Goal: Obtain resource: Download file/media

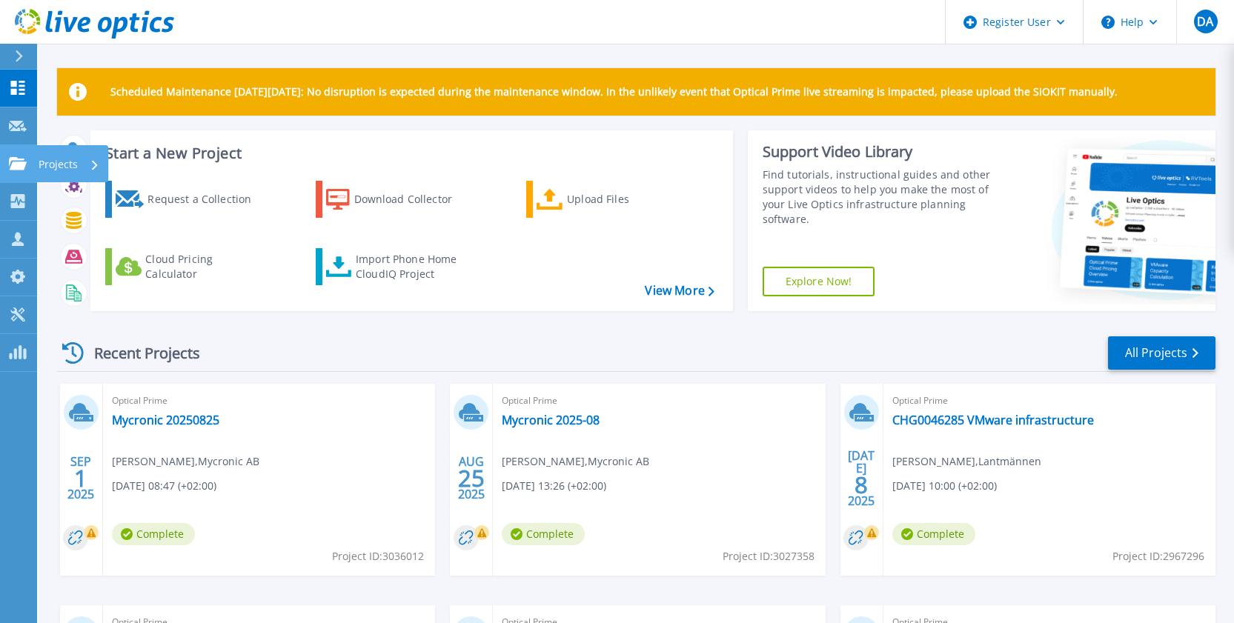
click at [32, 164] on link "Projects Projects" at bounding box center [18, 164] width 37 height 38
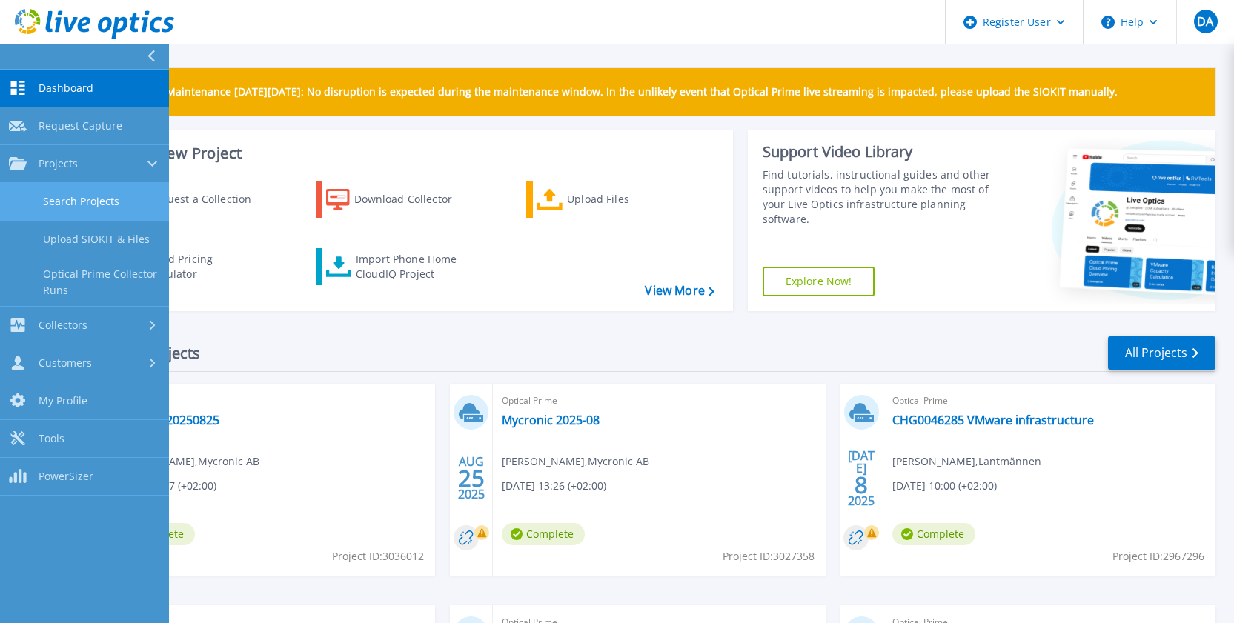
click at [57, 199] on link "Search Projects" at bounding box center [84, 202] width 169 height 38
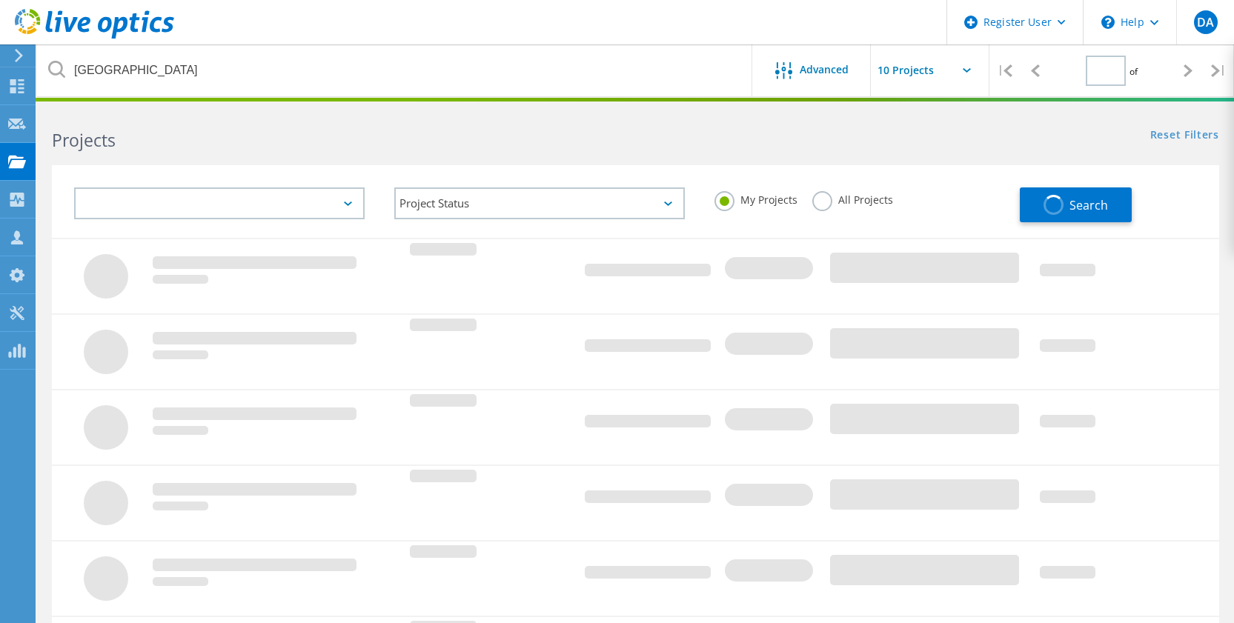
type input "1"
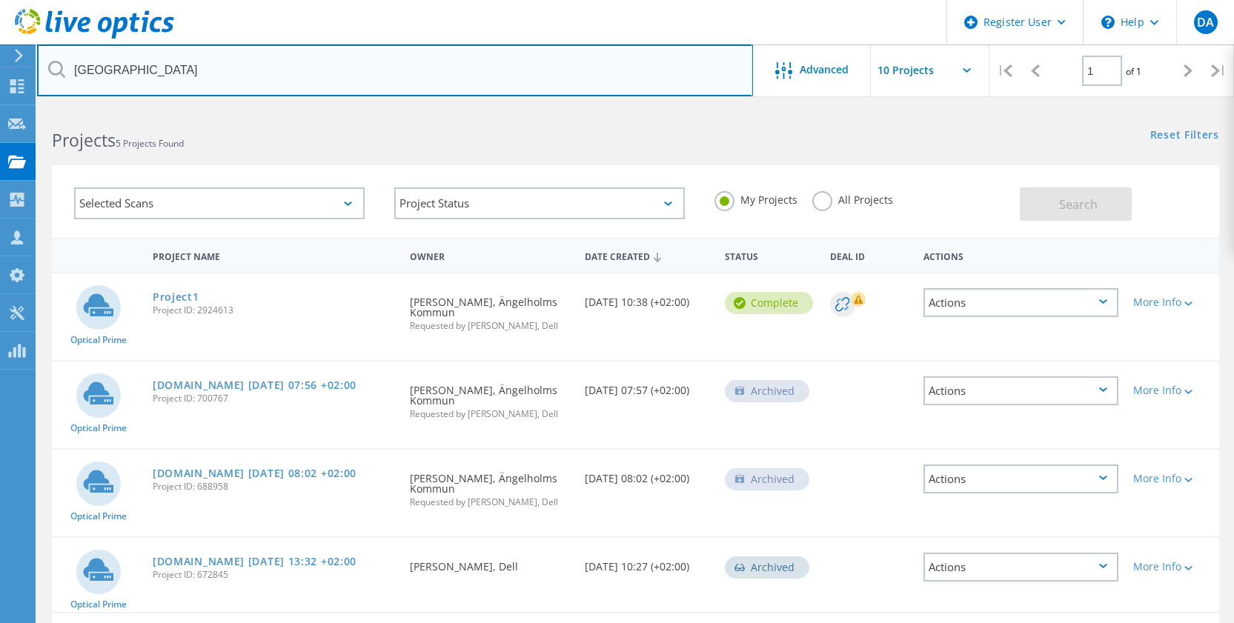
drag, startPoint x: 159, startPoint y: 69, endPoint x: 52, endPoint y: 63, distance: 106.9
click at [52, 63] on div "engelholm" at bounding box center [394, 70] width 715 height 52
type input "stena"
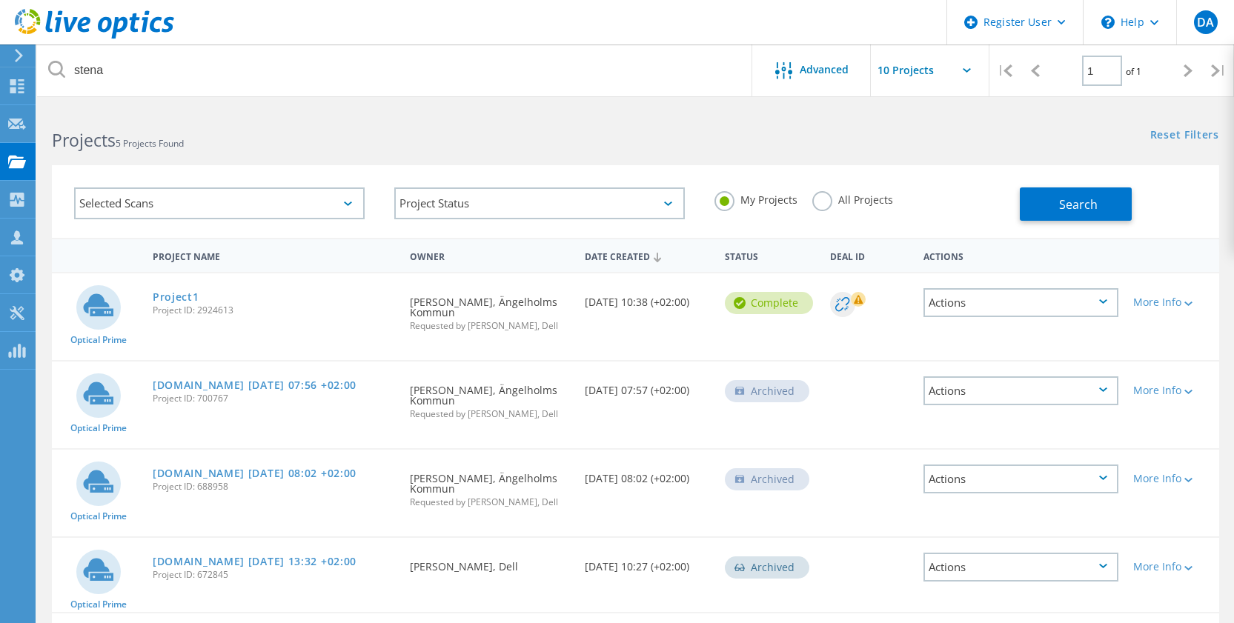
click at [822, 204] on label "All Projects" at bounding box center [852, 198] width 81 height 14
click at [0, 0] on input "All Projects" at bounding box center [0, 0] width 0 height 0
click at [1060, 207] on span "Search" at bounding box center [1078, 204] width 39 height 16
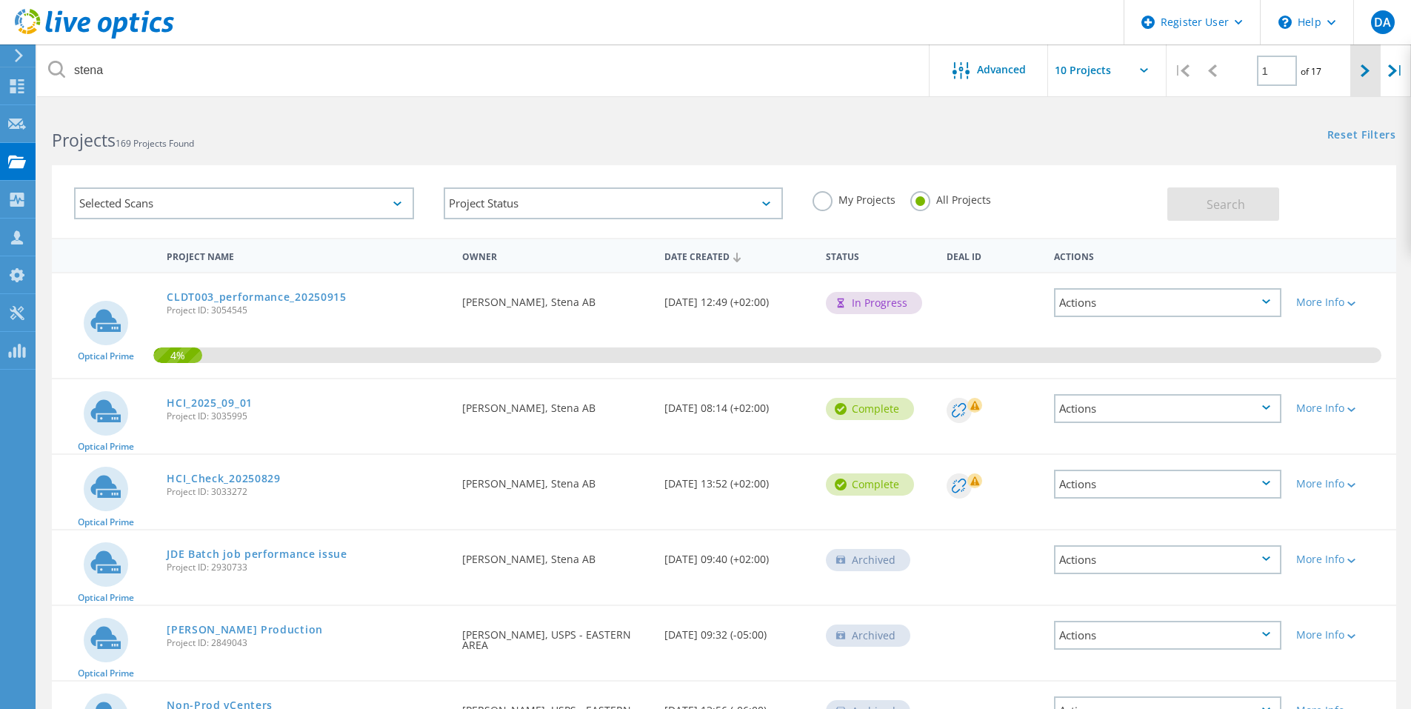
click at [1244, 72] on icon at bounding box center [1365, 70] width 9 height 13
type input "2"
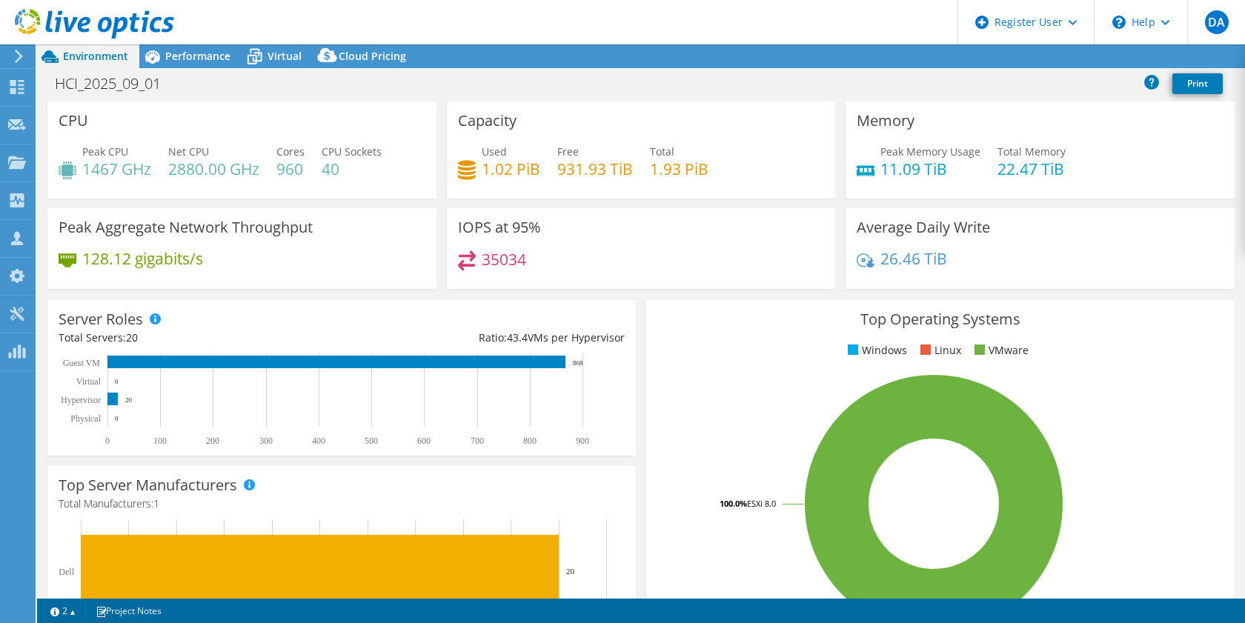
select select "EUFrankfurt"
select select "USD"
click at [185, 64] on div "Performance" at bounding box center [190, 56] width 102 height 24
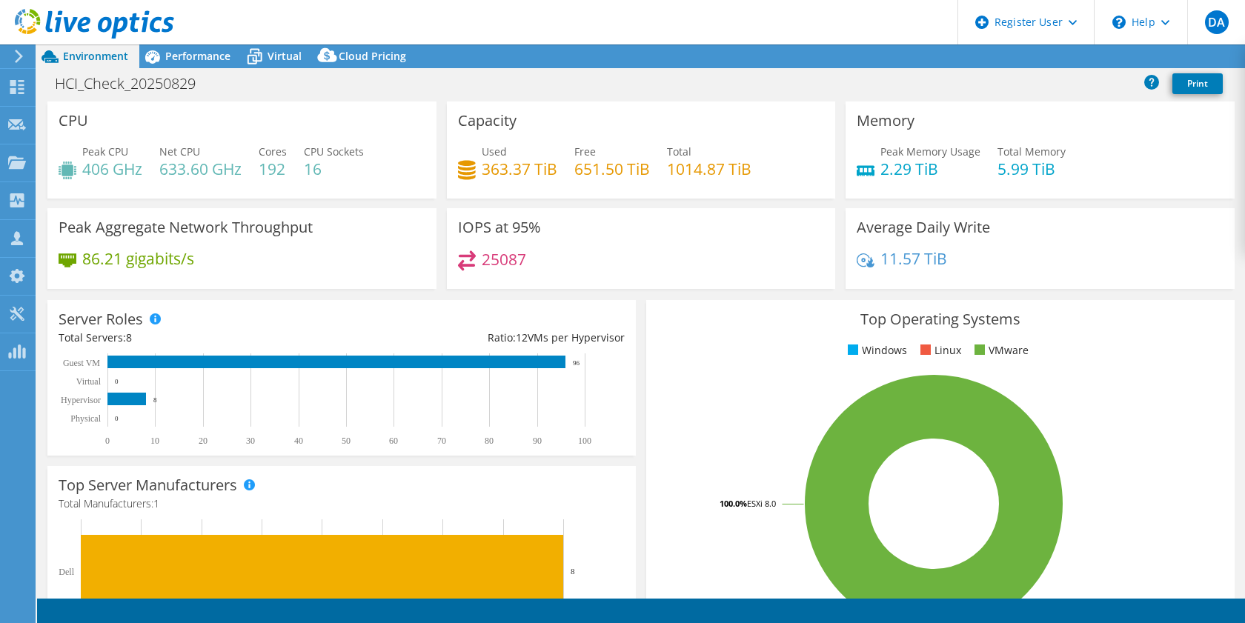
select select "USD"
click at [207, 57] on span "Performance" at bounding box center [197, 56] width 65 height 14
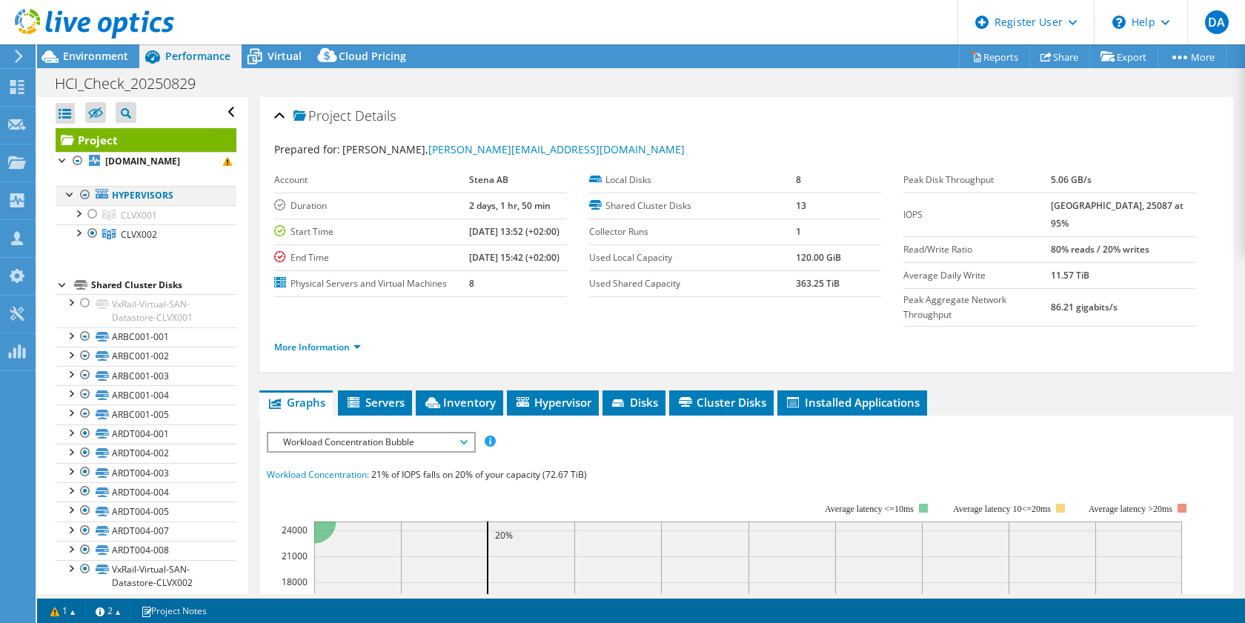
click at [66, 193] on div at bounding box center [70, 193] width 15 height 15
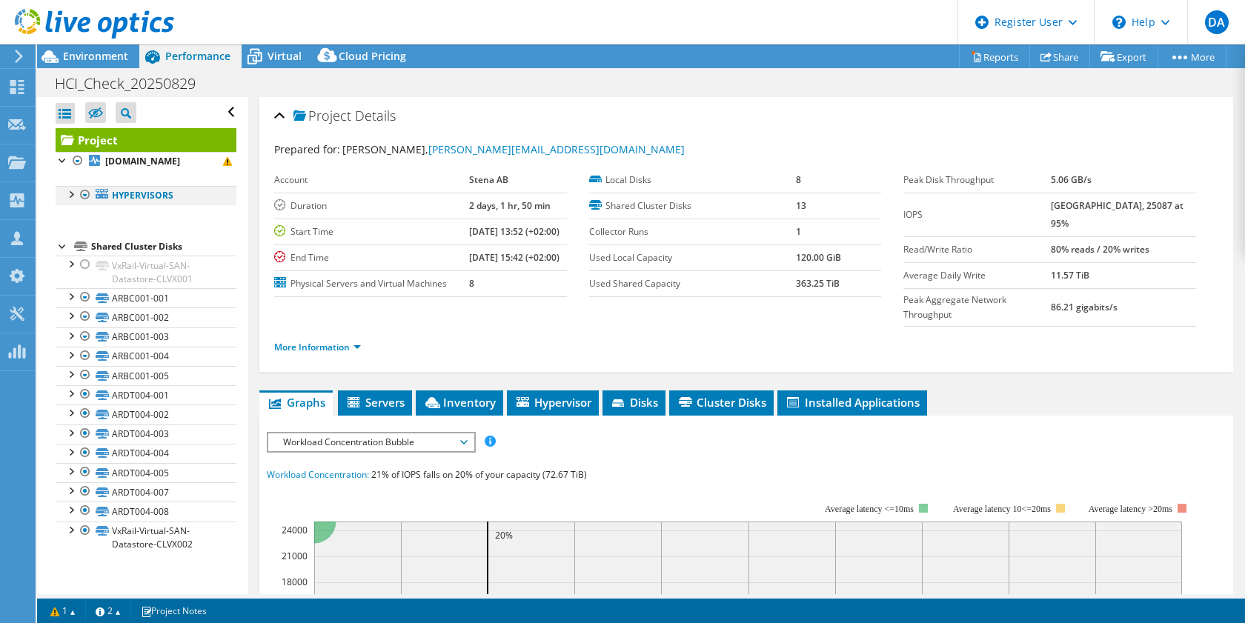
click at [66, 193] on div at bounding box center [70, 193] width 15 height 15
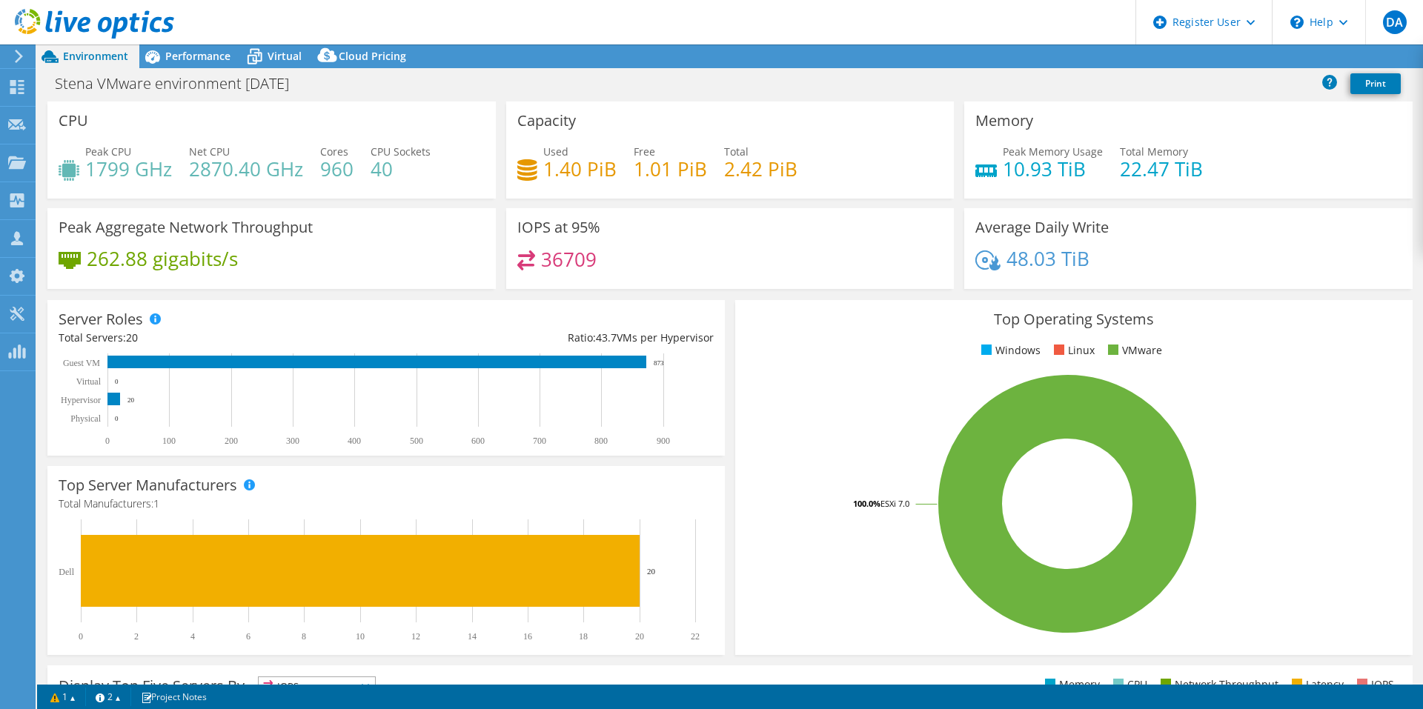
select select "EUFrankfurt"
select select "USD"
click at [193, 59] on span "Performance" at bounding box center [197, 56] width 65 height 14
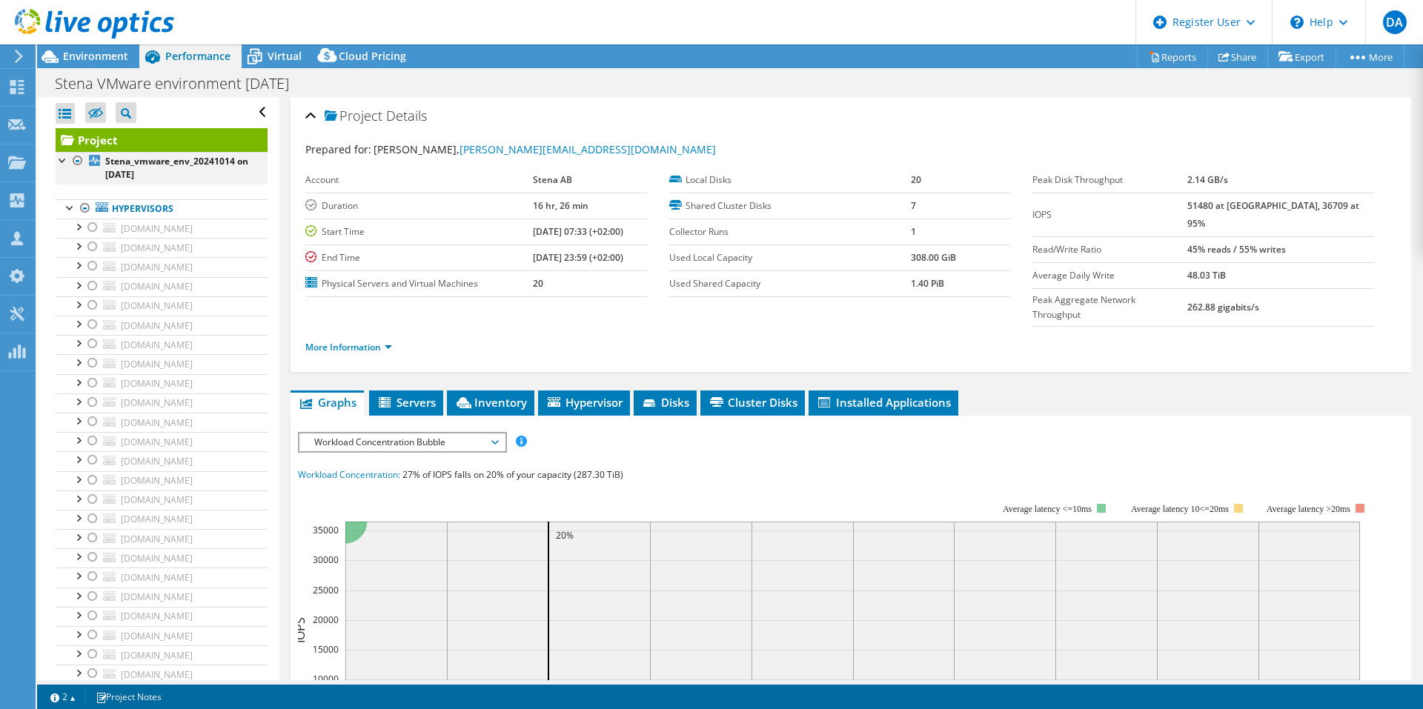
click at [61, 162] on div at bounding box center [63, 159] width 15 height 15
click at [64, 162] on div at bounding box center [63, 159] width 15 height 15
click at [75, 160] on div at bounding box center [77, 161] width 15 height 18
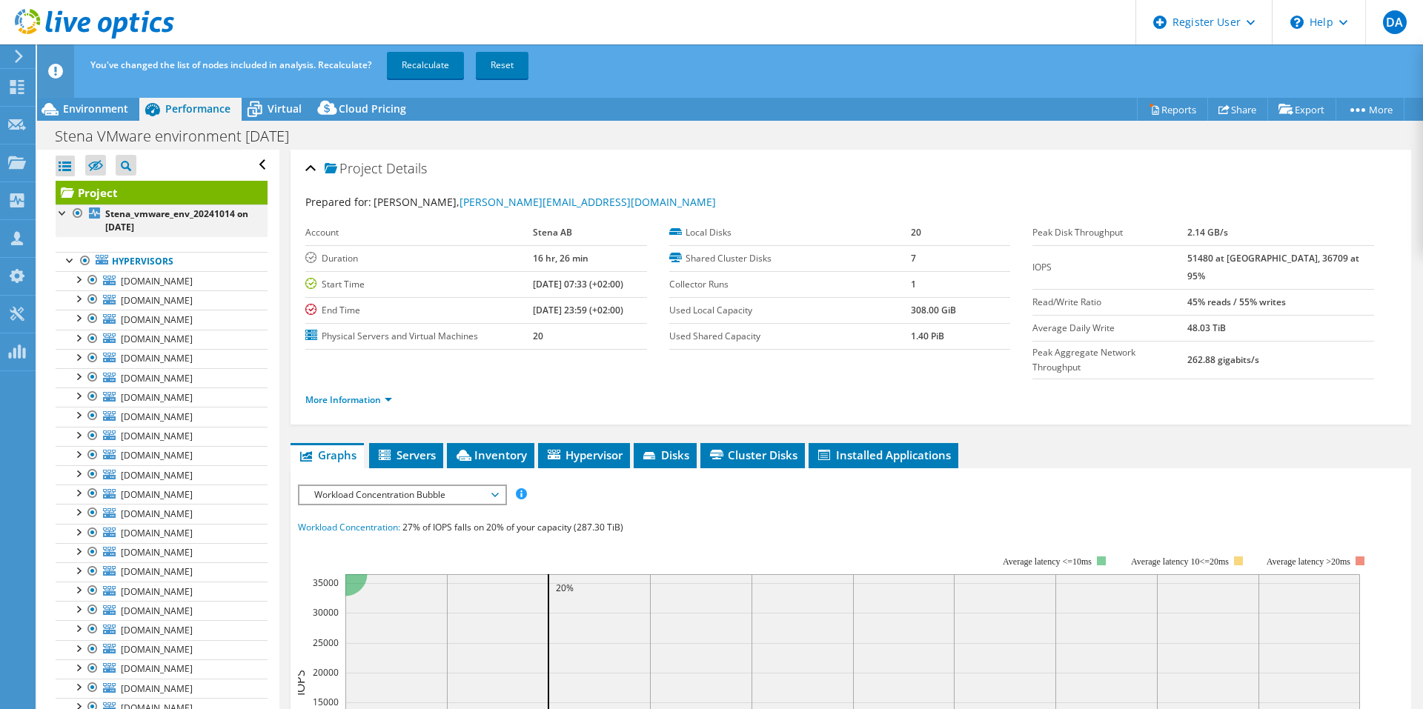
click at [76, 207] on div at bounding box center [77, 213] width 15 height 18
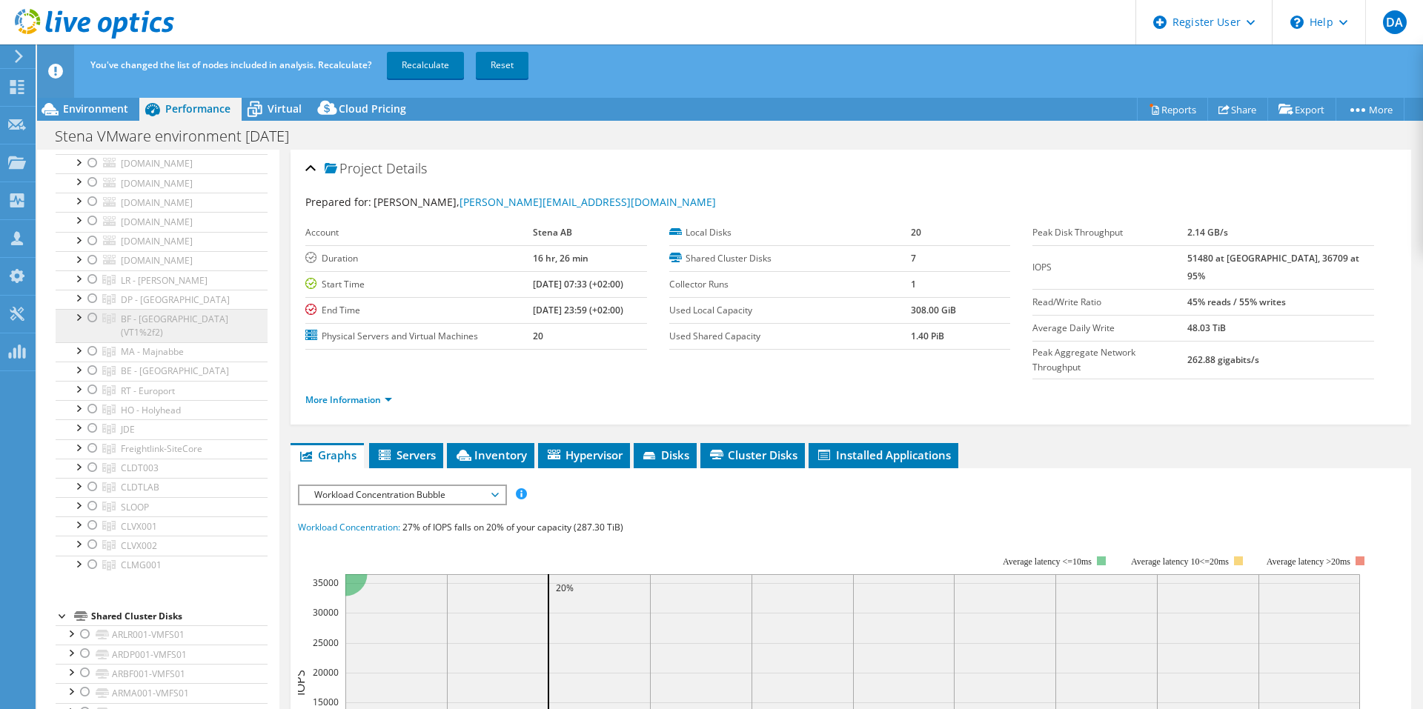
scroll to position [1778, 0]
click at [89, 330] on div at bounding box center [92, 339] width 15 height 18
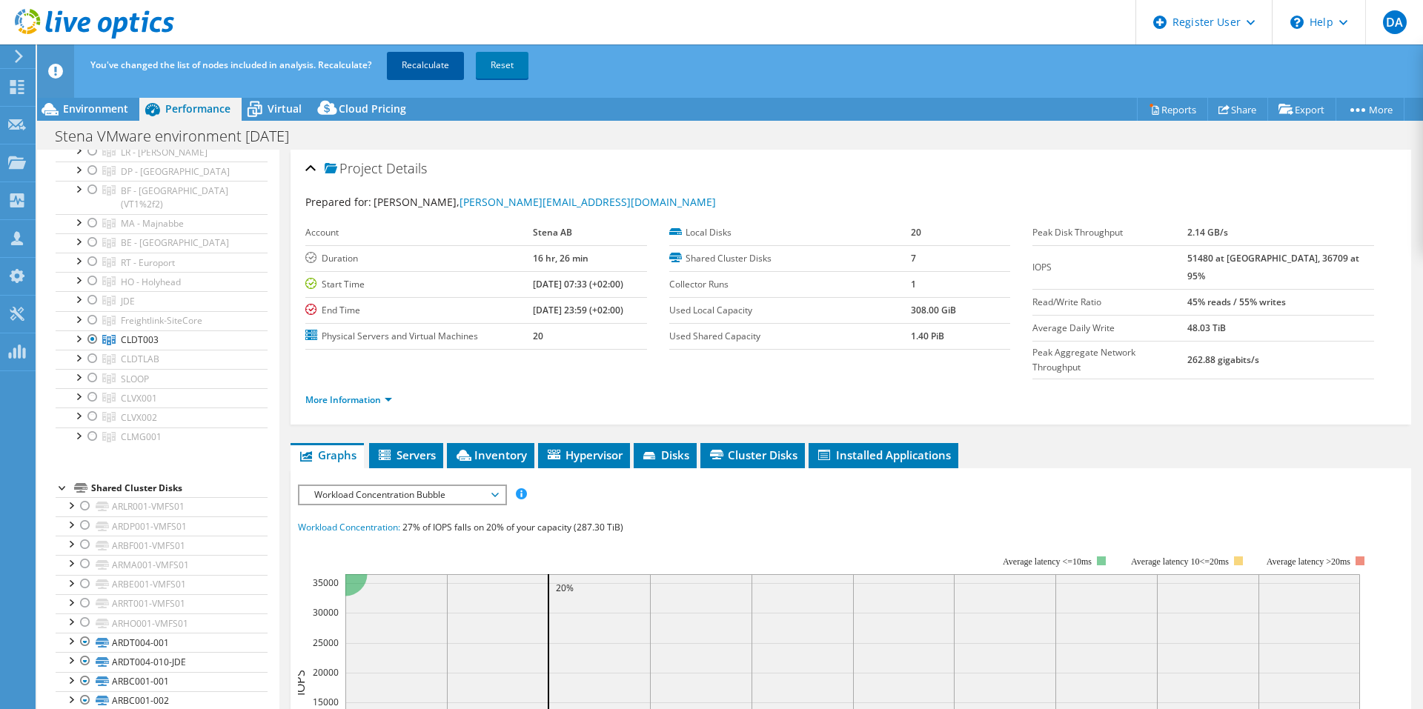
click at [444, 64] on link "Recalculate" at bounding box center [425, 65] width 77 height 27
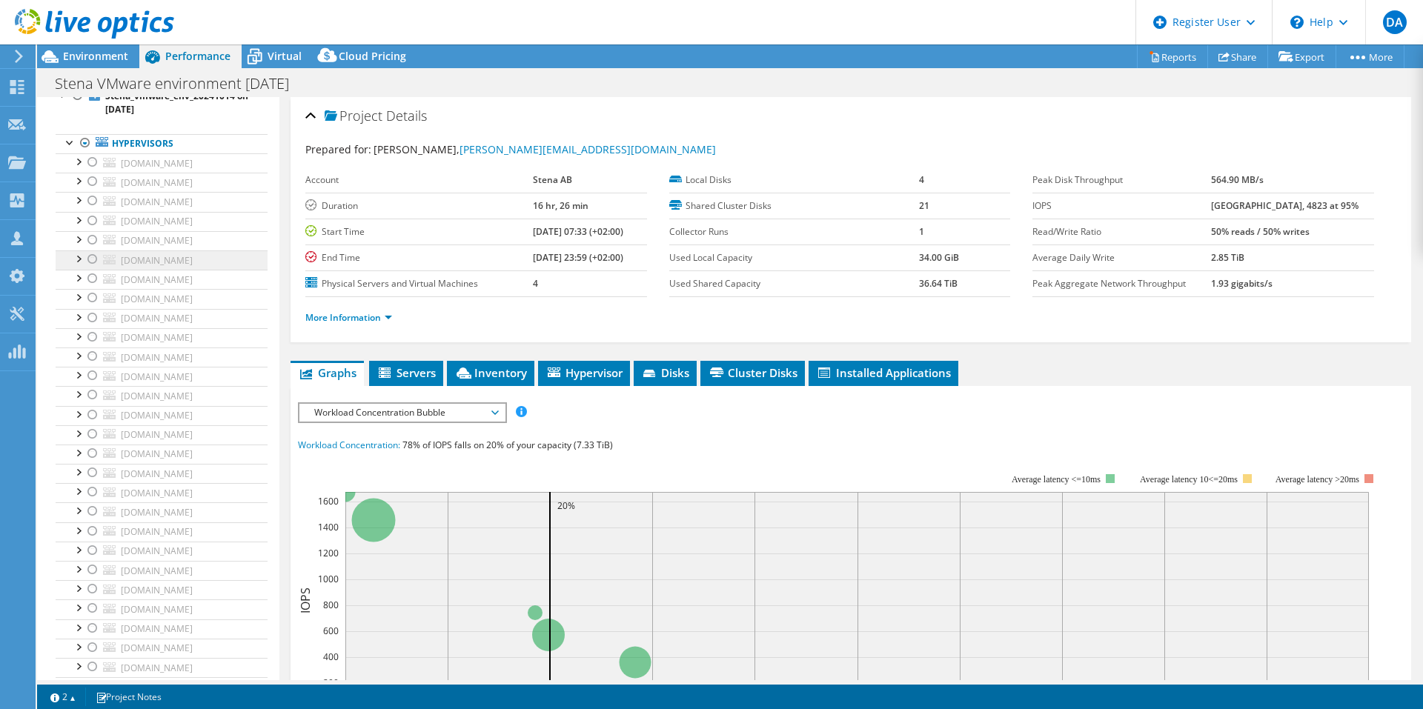
scroll to position [0, 0]
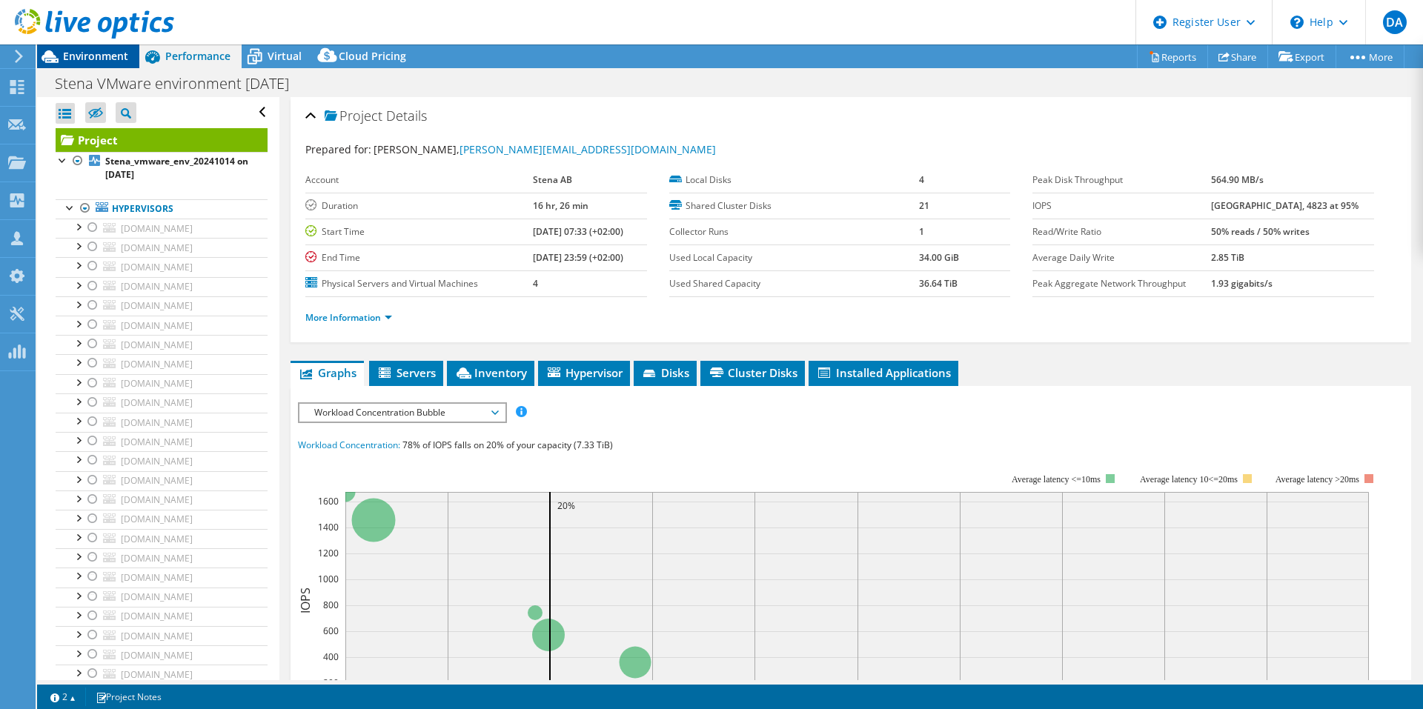
click at [112, 67] on div "Environment" at bounding box center [88, 56] width 102 height 24
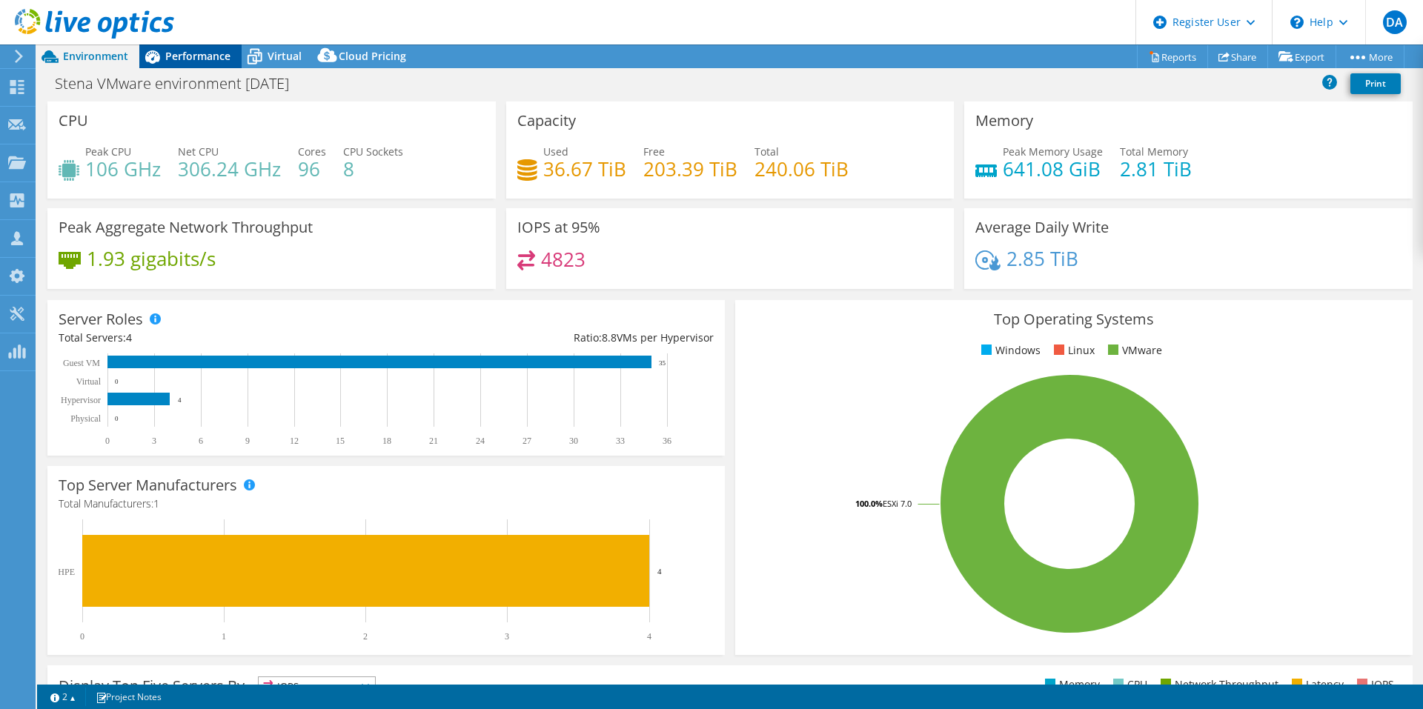
click at [198, 64] on div "Performance" at bounding box center [190, 56] width 102 height 24
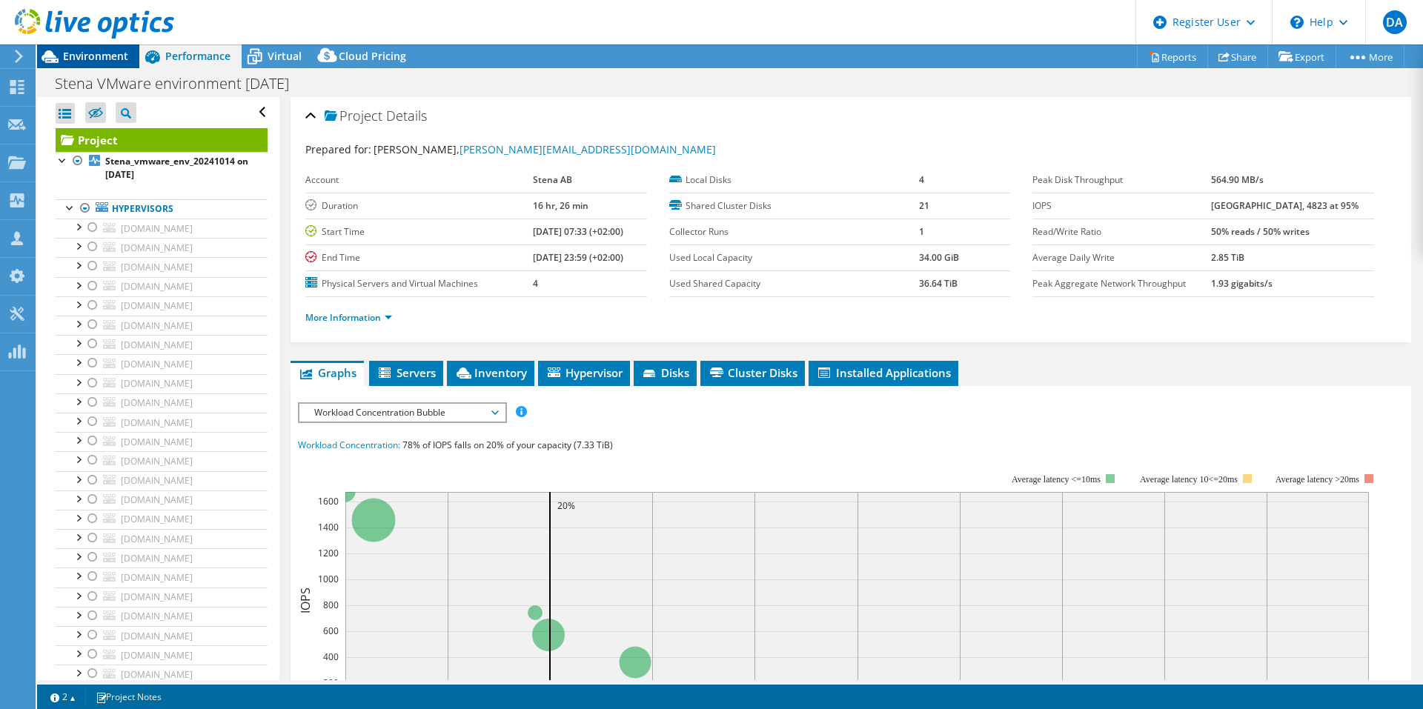
click at [105, 57] on span "Environment" at bounding box center [95, 56] width 65 height 14
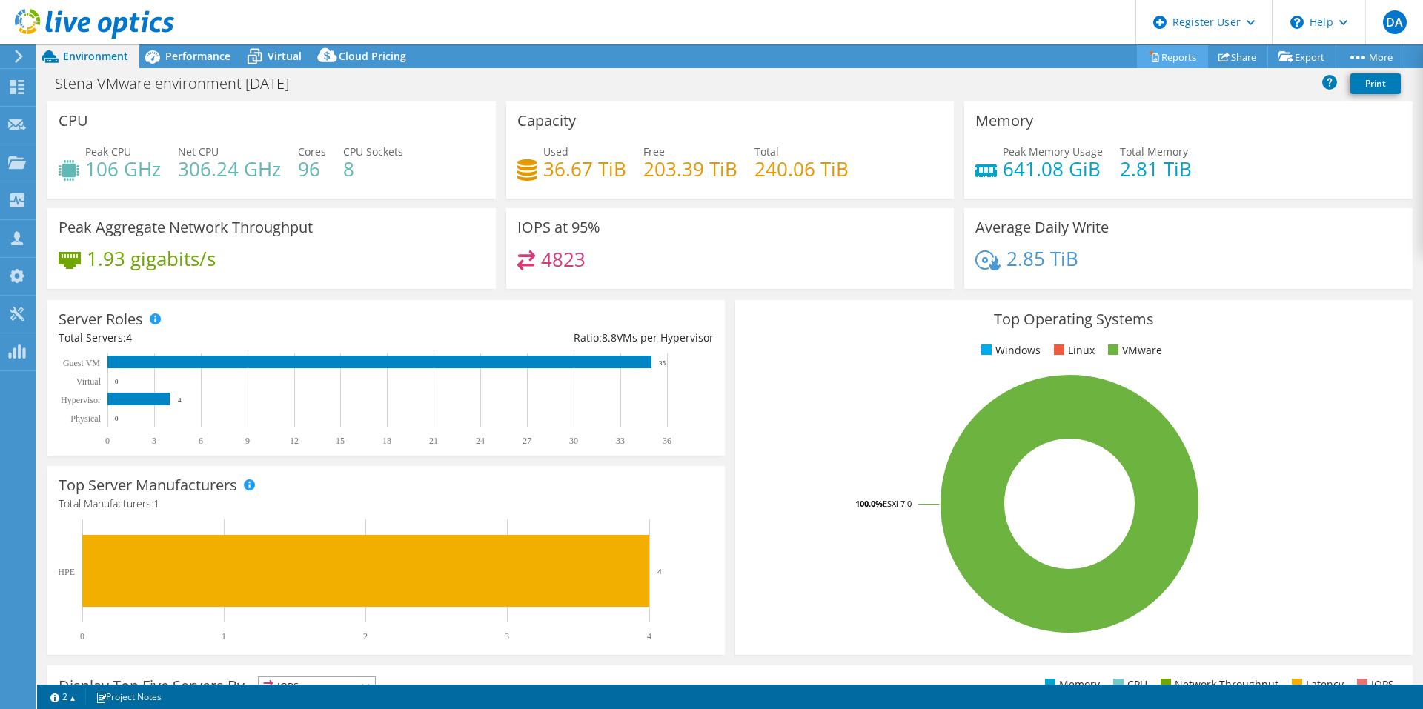
click at [1181, 59] on link "Reports" at bounding box center [1172, 56] width 71 height 23
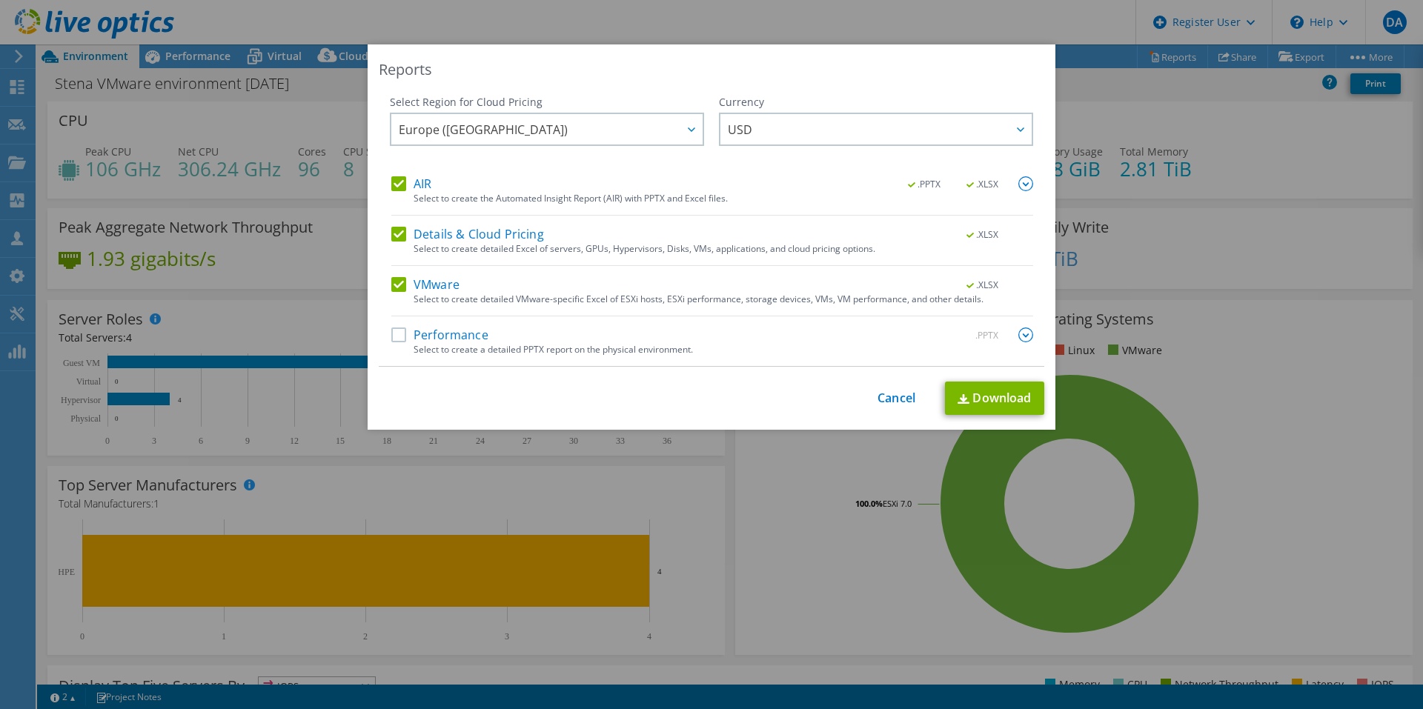
click at [381, 237] on div "Select Region for Cloud Pricing Asia Pacific ([GEOGRAPHIC_DATA]) [GEOGRAPHIC_DA…" at bounding box center [711, 231] width 665 height 272
click at [391, 236] on label "Details & Cloud Pricing" at bounding box center [467, 234] width 153 height 15
click at [0, 0] on input "Details & Cloud Pricing" at bounding box center [0, 0] width 0 height 0
click at [392, 282] on label "VMware" at bounding box center [425, 284] width 68 height 15
click at [0, 0] on input "VMware" at bounding box center [0, 0] width 0 height 0
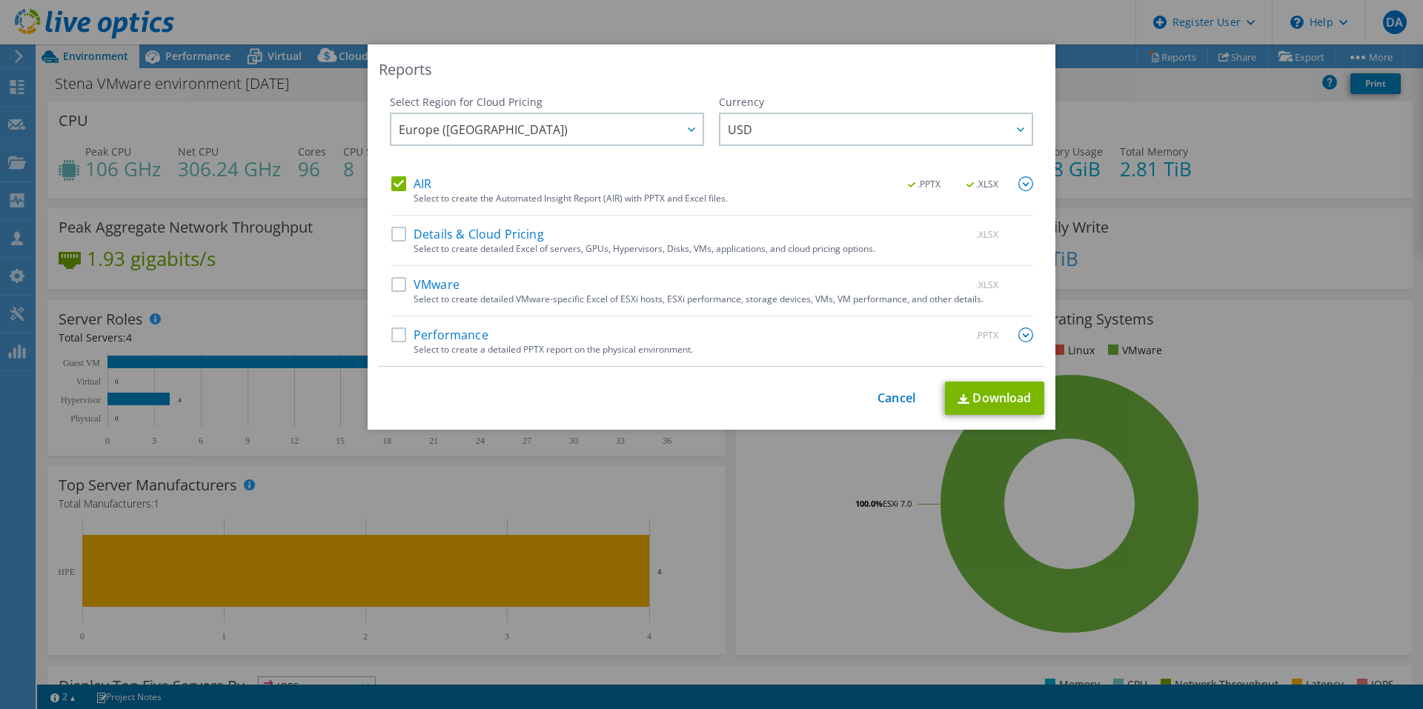
click at [1018, 182] on img at bounding box center [1025, 183] width 15 height 15
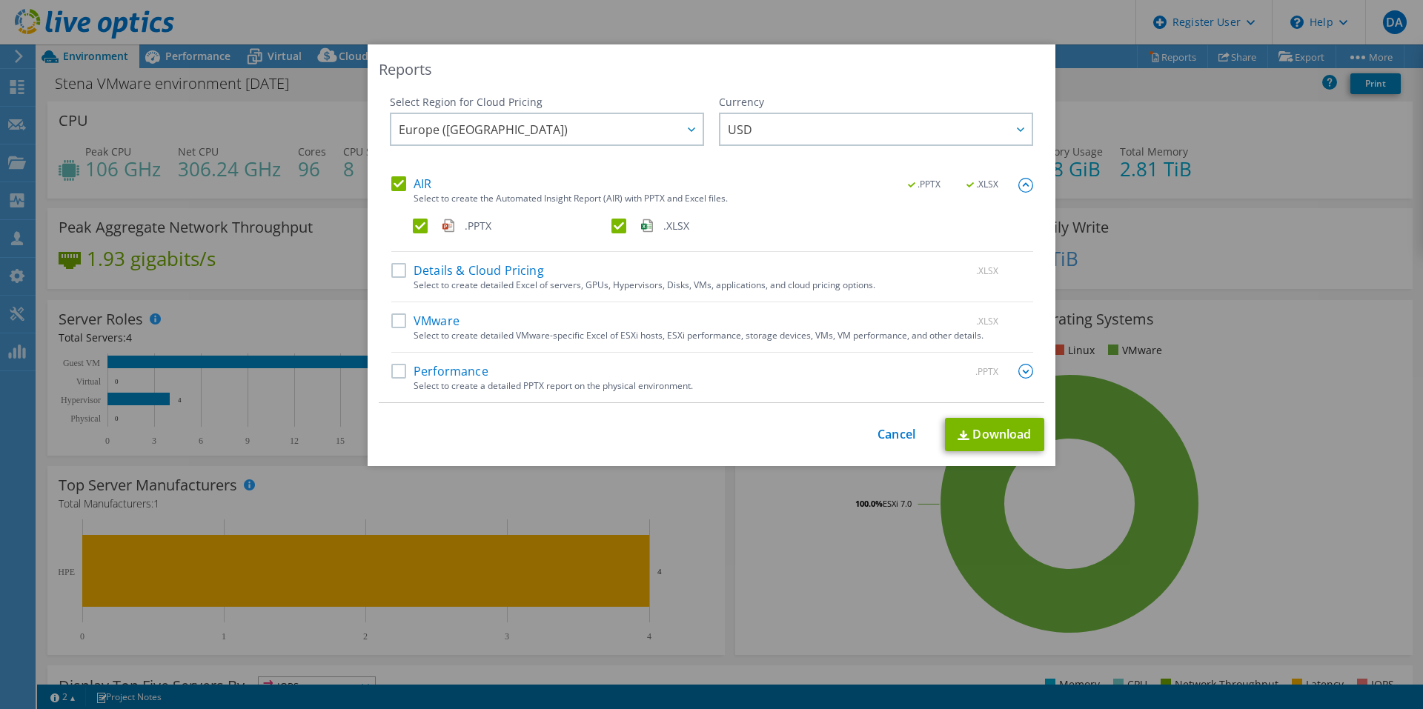
click at [611, 228] on label ".XLSX" at bounding box center [709, 226] width 196 height 15
click at [0, 0] on input ".XLSX" at bounding box center [0, 0] width 0 height 0
click at [770, 129] on span "USD" at bounding box center [880, 129] width 304 height 30
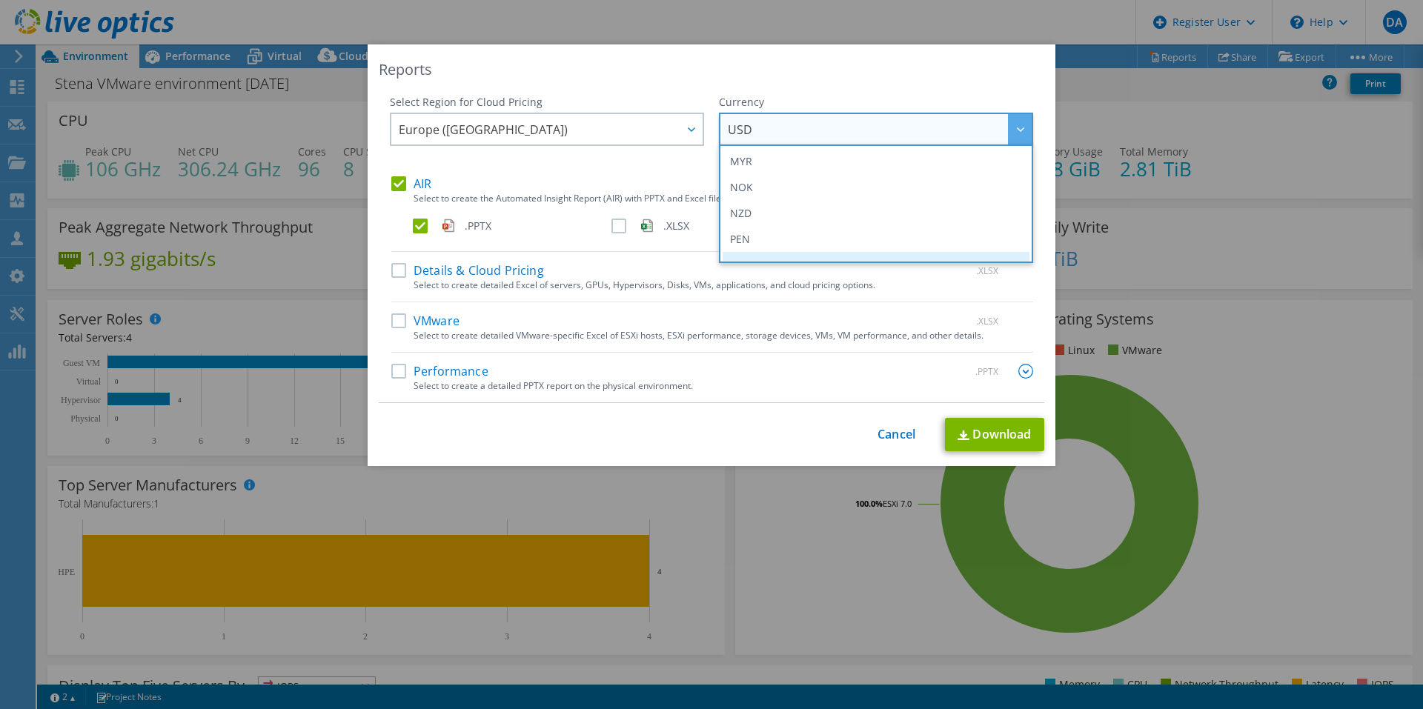
scroll to position [463, 0]
click at [812, 190] on li "SEK" at bounding box center [875, 191] width 307 height 26
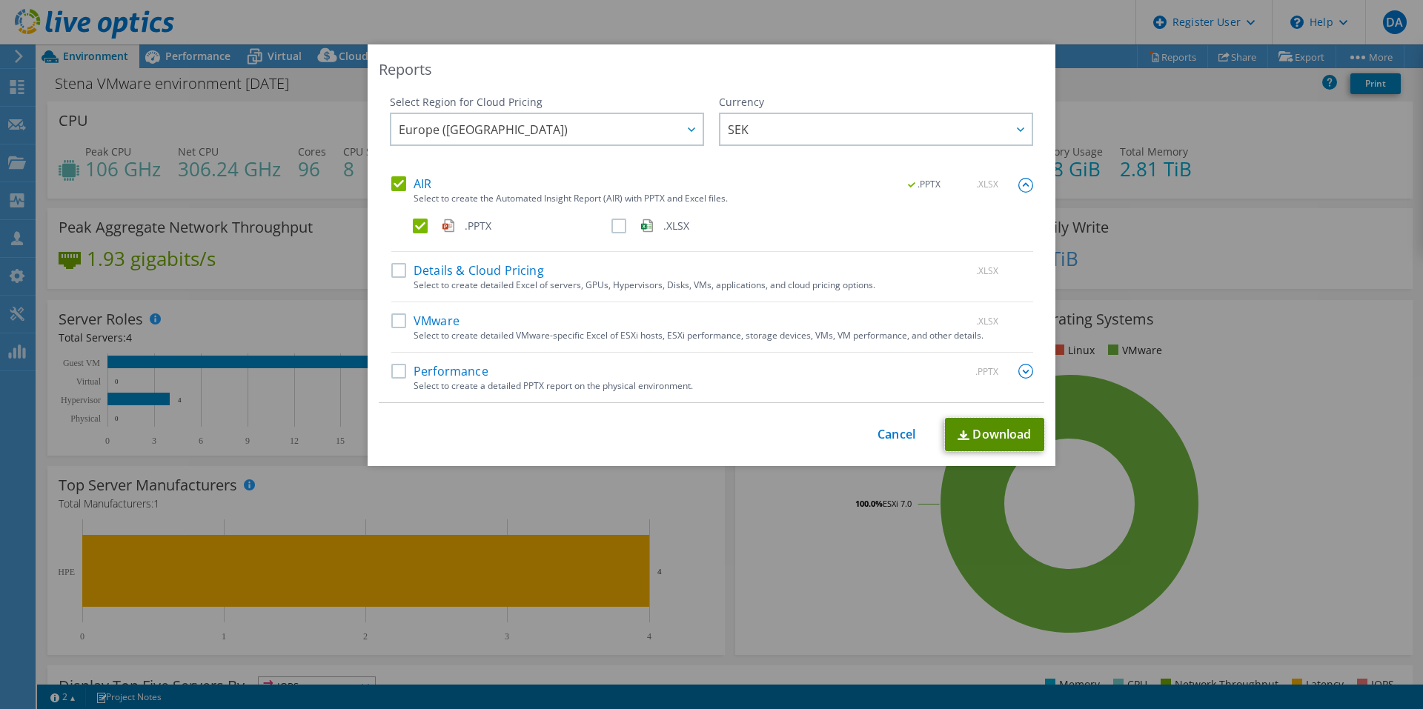
drag, startPoint x: 988, startPoint y: 424, endPoint x: 969, endPoint y: 424, distance: 18.5
click at [988, 424] on link "Download" at bounding box center [994, 434] width 99 height 33
click at [880, 434] on link "Cancel" at bounding box center [896, 435] width 38 height 14
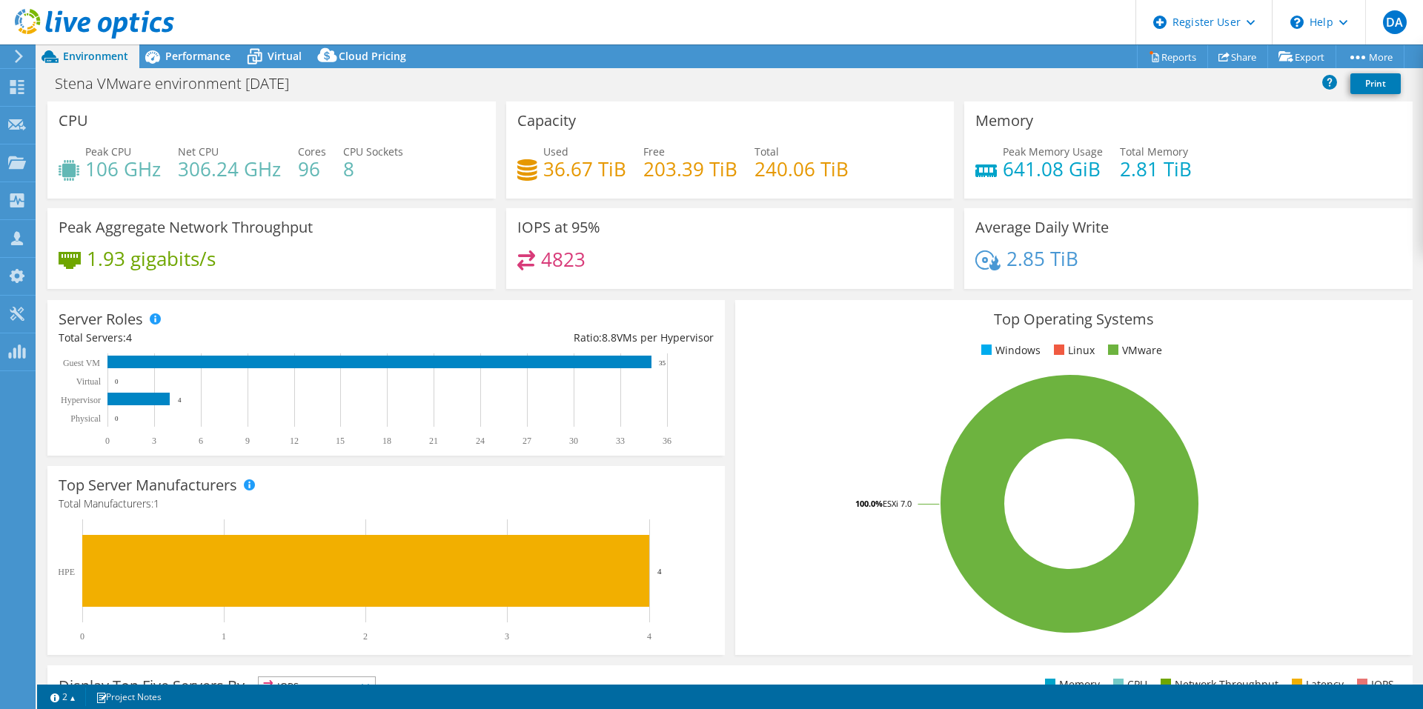
click at [753, 227] on div "IOPS at 95% 4823" at bounding box center [730, 248] width 448 height 81
click at [205, 50] on span "Performance" at bounding box center [197, 56] width 65 height 14
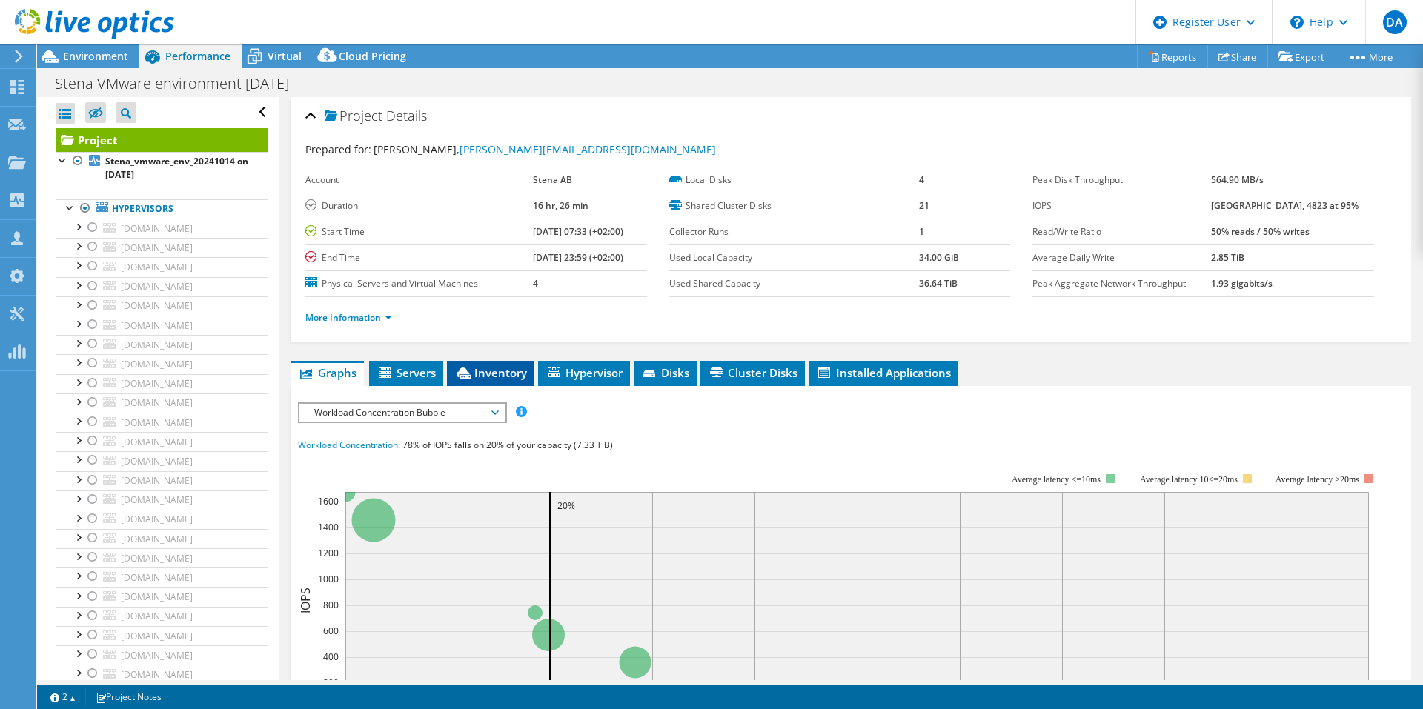
click at [517, 374] on span "Inventory" at bounding box center [490, 372] width 73 height 15
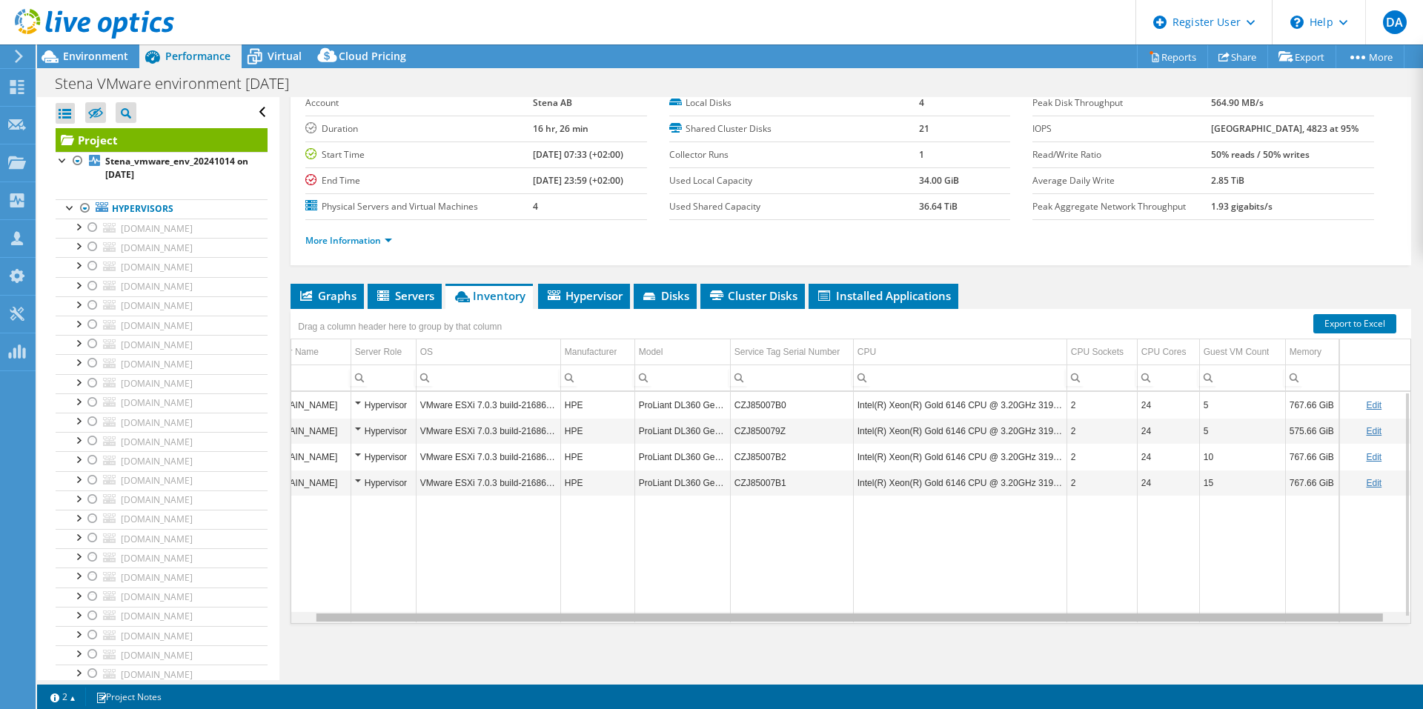
scroll to position [0, 40]
drag, startPoint x: 1011, startPoint y: 620, endPoint x: 1101, endPoint y: 620, distance: 89.7
click at [1101, 620] on body "DA Dell User [PERSON_NAME] [PERSON_NAME][EMAIL_ADDRESS][PERSON_NAME][DOMAIN_NAM…" at bounding box center [711, 354] width 1423 height 709
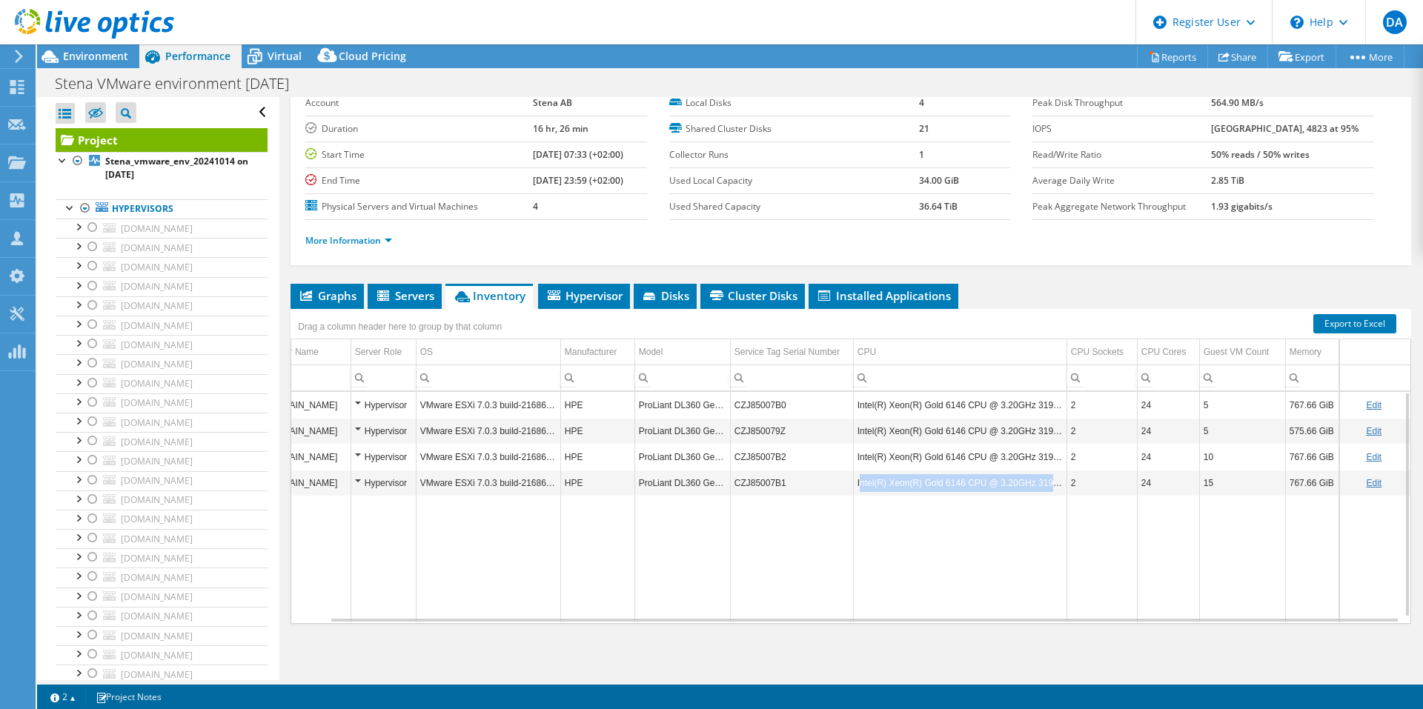
drag, startPoint x: 851, startPoint y: 486, endPoint x: 1047, endPoint y: 473, distance: 196.8
click at [1047, 473] on td "Intel(R) Xeon(R) Gold 6146 CPU @ 3.20GHz 319 GHz" at bounding box center [959, 483] width 213 height 26
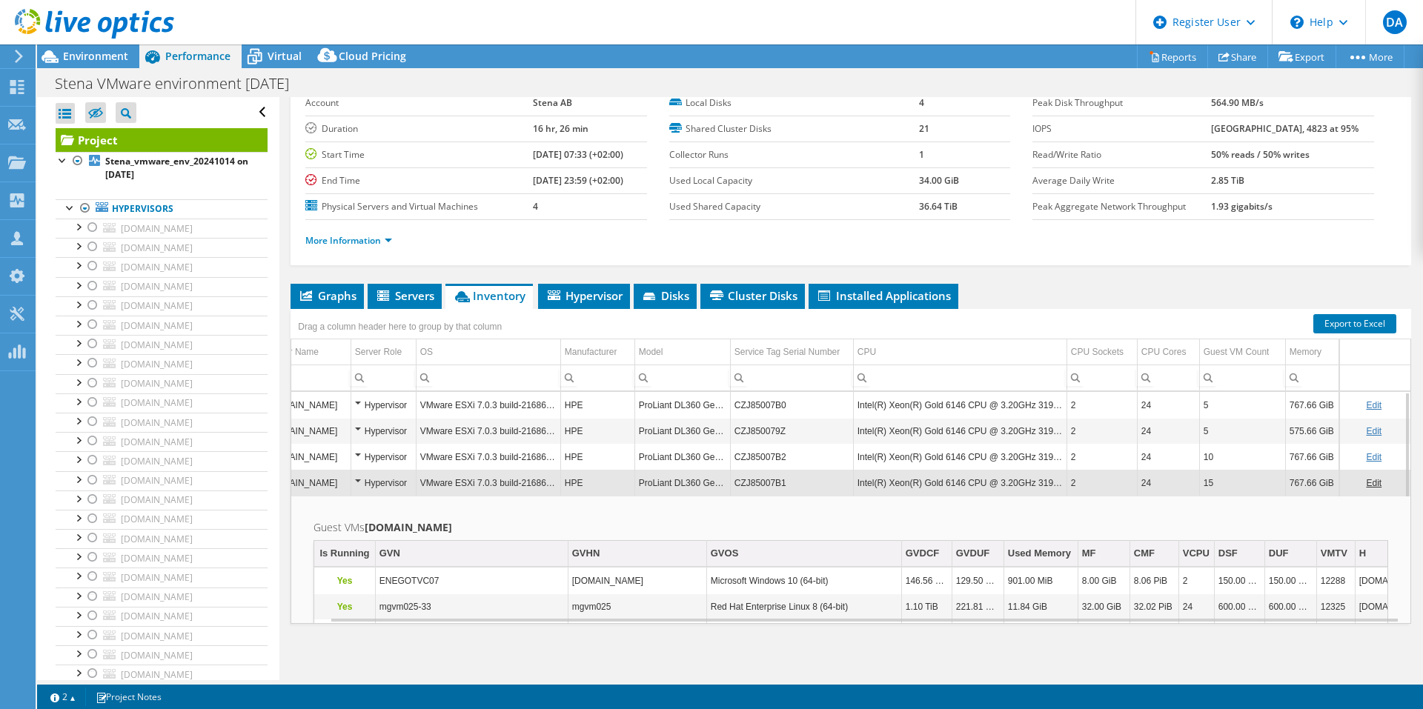
drag, startPoint x: 843, startPoint y: 483, endPoint x: 1059, endPoint y: 476, distance: 215.7
click at [1059, 476] on tr "[DOMAIN_NAME] Hypervisor VMware ESXi 7.0.3 build-21686933 HPE ProLiant DL360 Ge…" at bounding box center [836, 483] width 1148 height 26
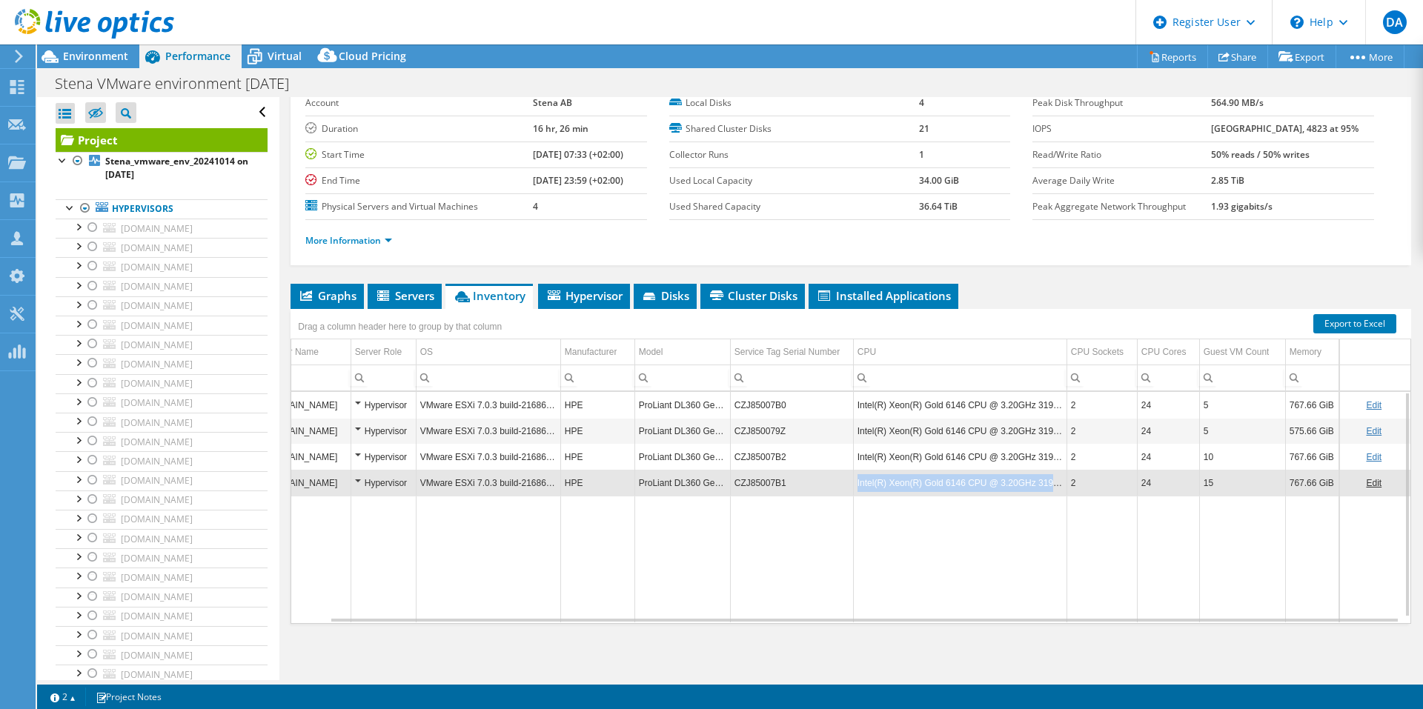
drag, startPoint x: 845, startPoint y: 484, endPoint x: 1052, endPoint y: 473, distance: 207.0
click at [1052, 473] on td "Intel(R) Xeon(R) Gold 6146 CPU @ 3.20GHz 319 GHz" at bounding box center [959, 483] width 213 height 26
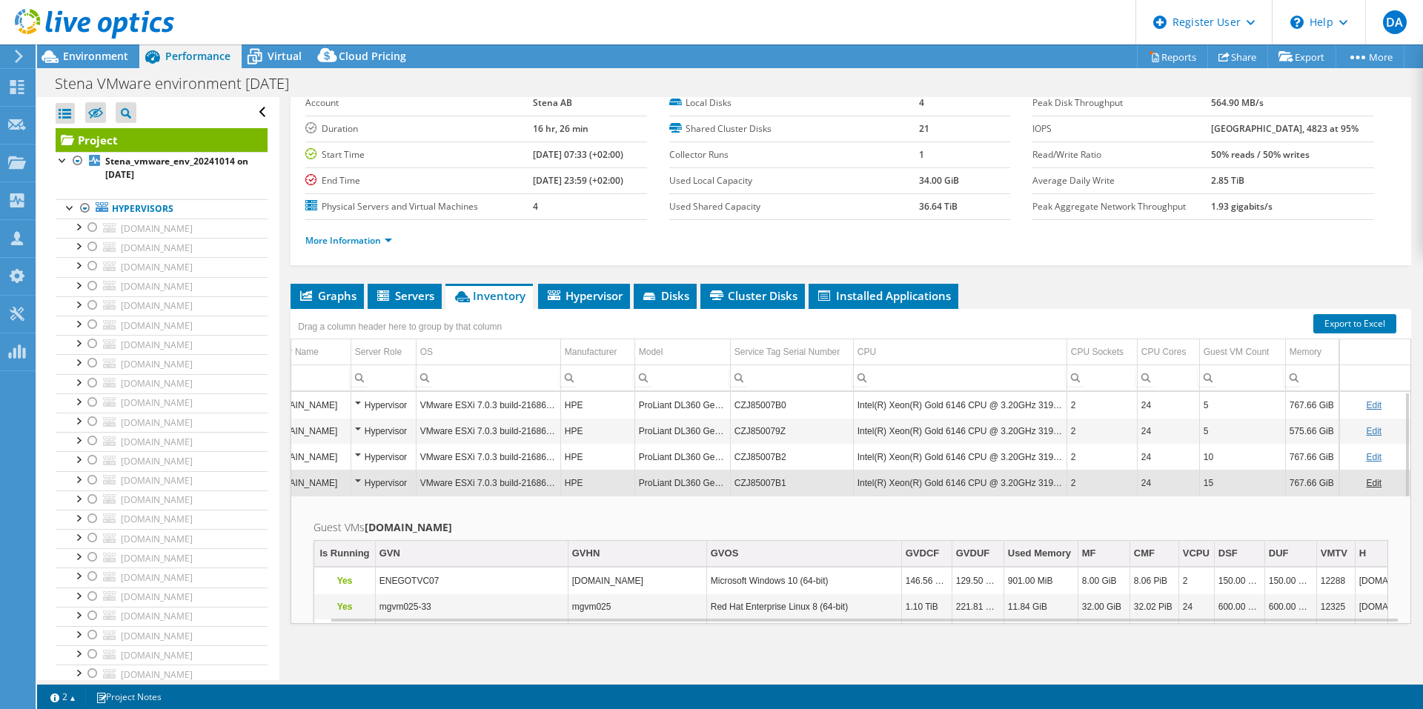
click at [864, 522] on h2 "Guest VMs [DOMAIN_NAME]" at bounding box center [850, 528] width 1074 height 18
click at [61, 159] on div at bounding box center [63, 159] width 15 height 15
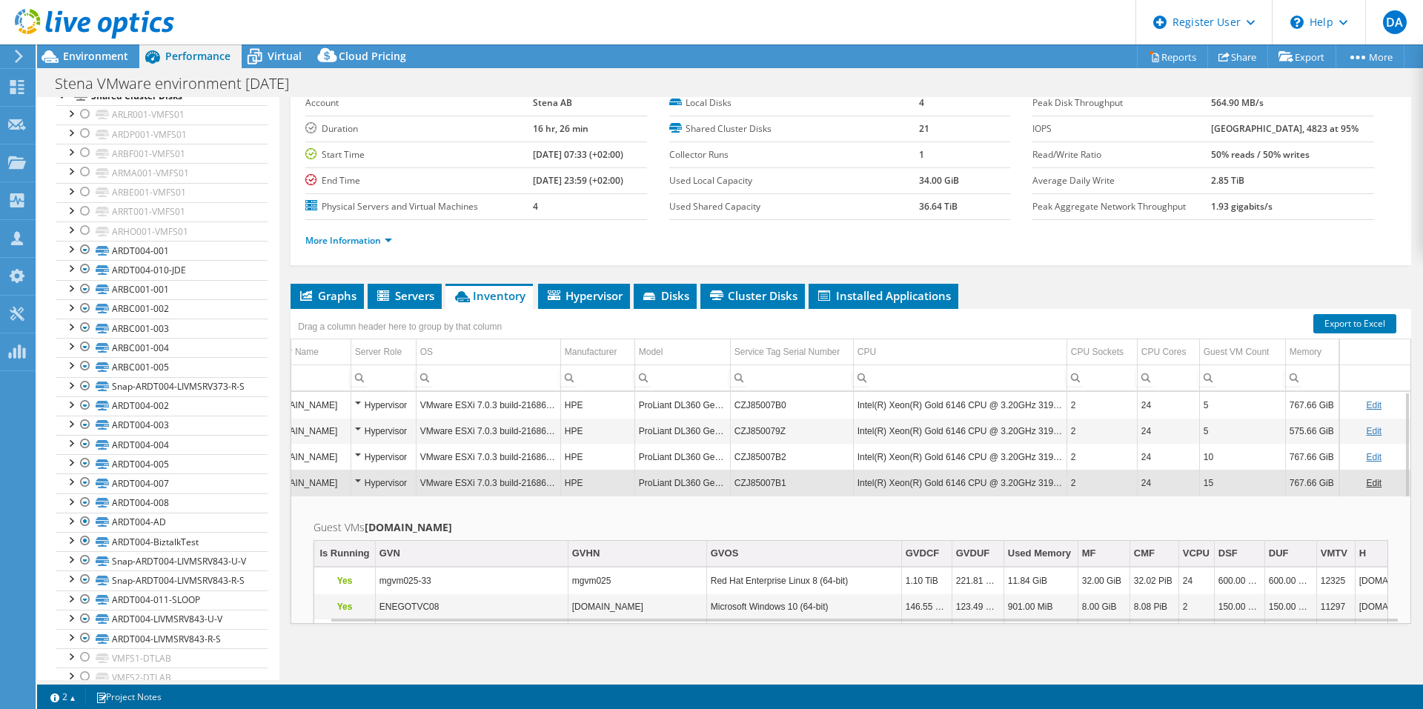
scroll to position [0, 0]
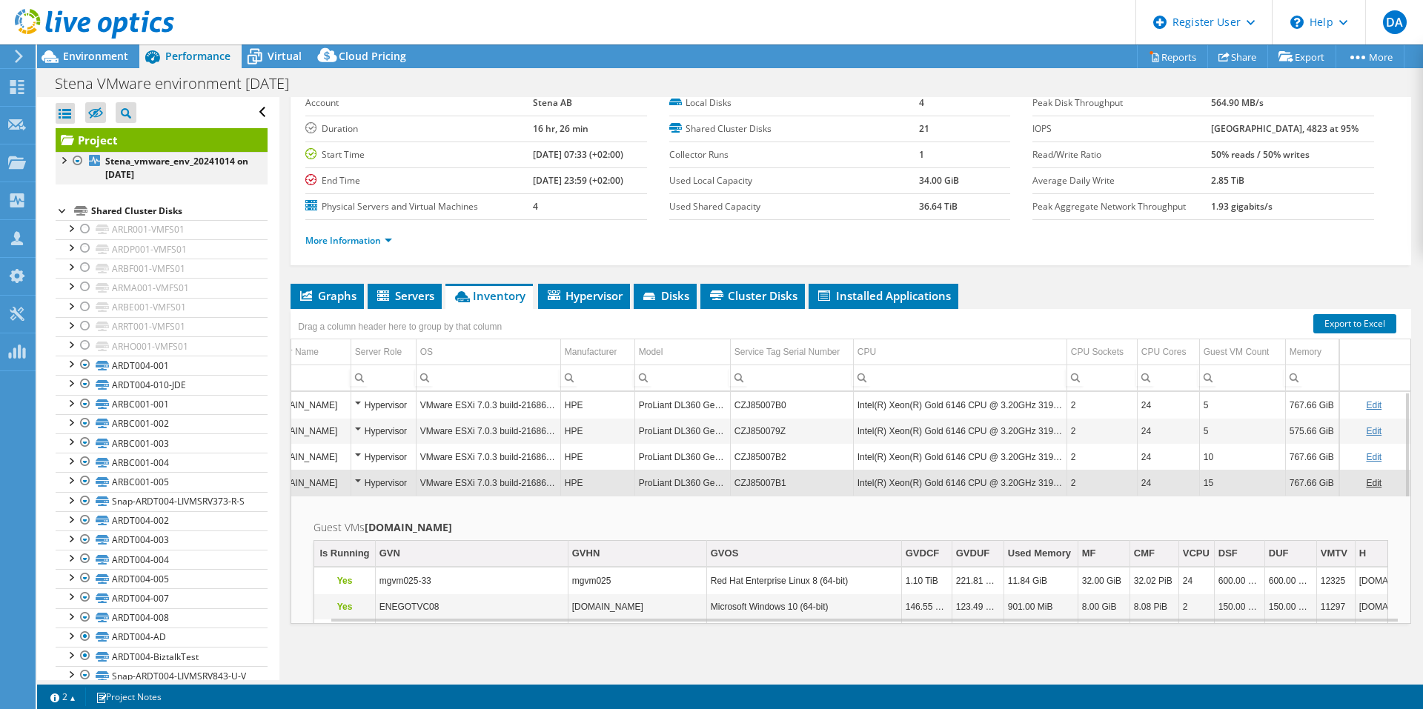
click at [64, 164] on div at bounding box center [63, 159] width 15 height 15
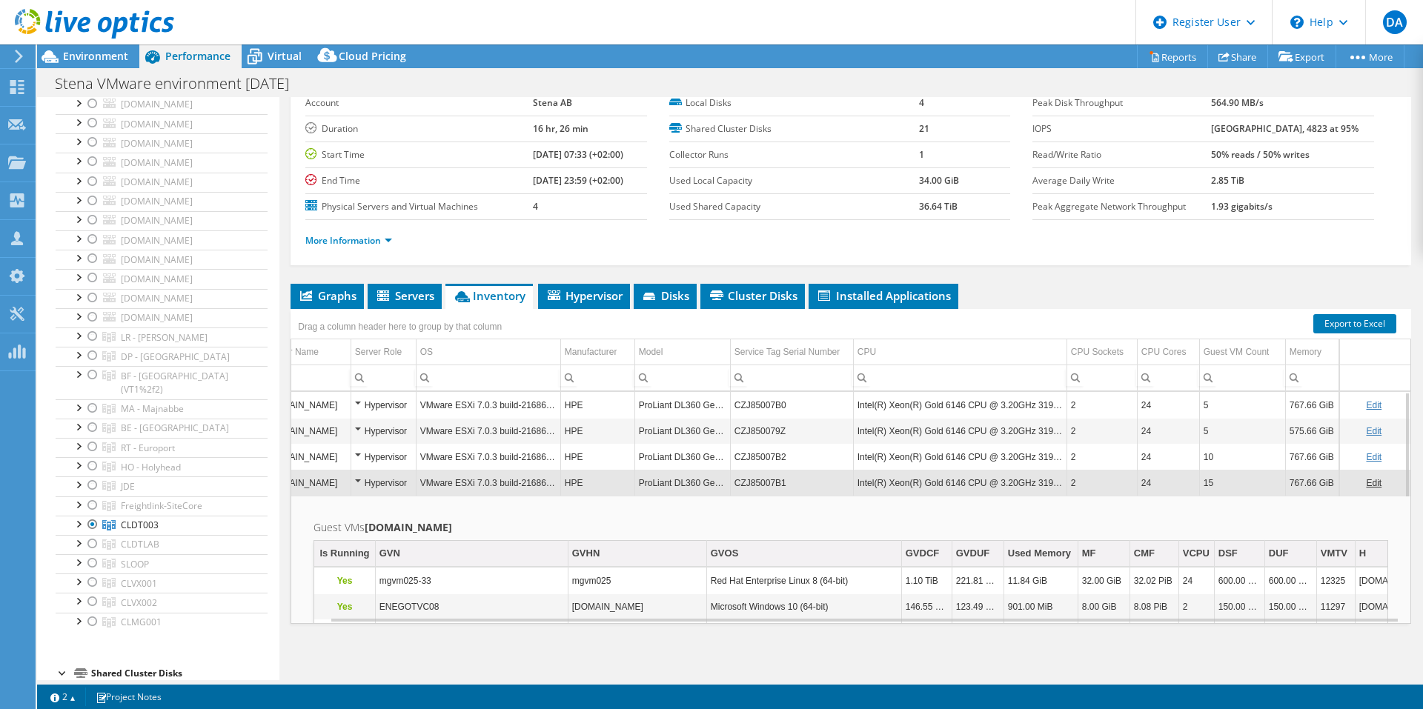
scroll to position [1556, 0]
click at [81, 539] on div at bounding box center [77, 546] width 15 height 15
click at [77, 539] on div at bounding box center [77, 546] width 15 height 15
drag, startPoint x: 842, startPoint y: 407, endPoint x: 1015, endPoint y: 405, distance: 172.7
click at [1015, 405] on td "Intel(R) Xeon(R) Gold 6146 CPU @ 3.20GHz 319 GHz" at bounding box center [959, 405] width 213 height 26
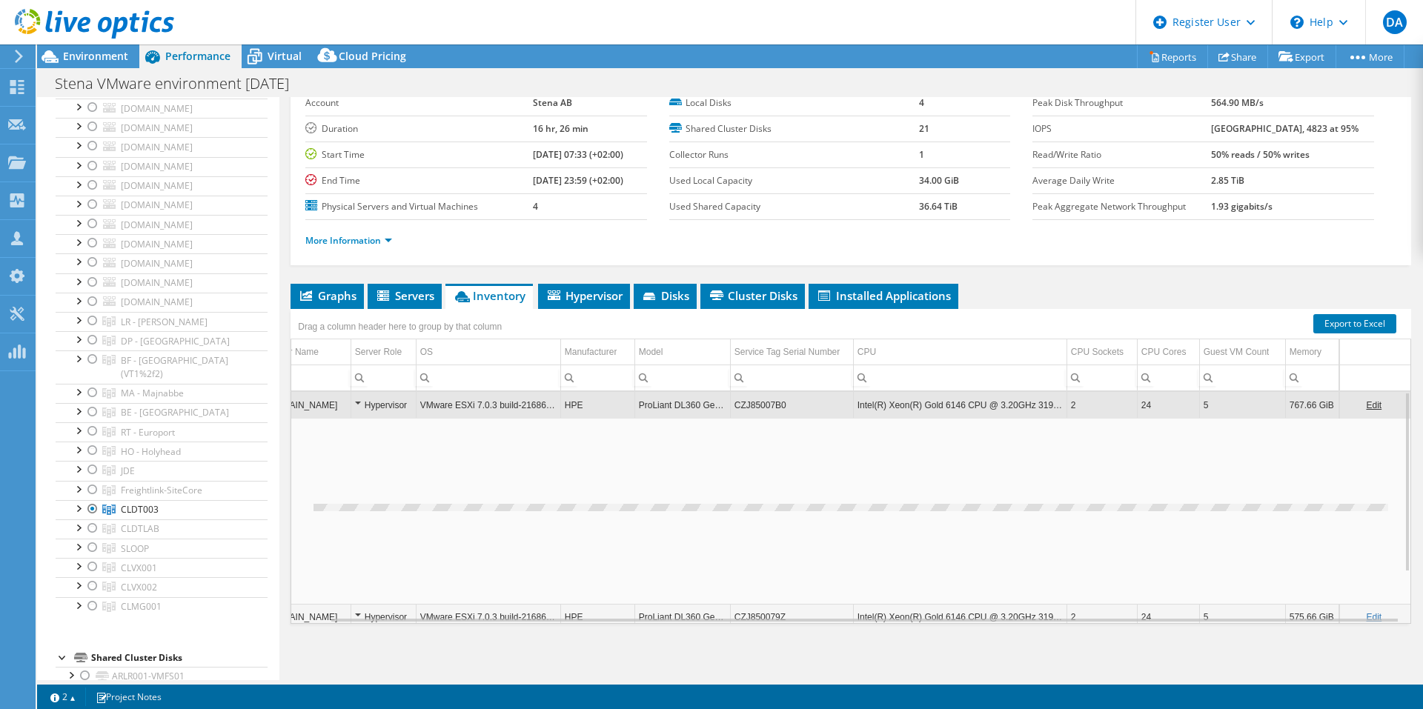
copy td "Intel(R) Xeon(R) Gold 6146 CPU @ 3.20GHz"
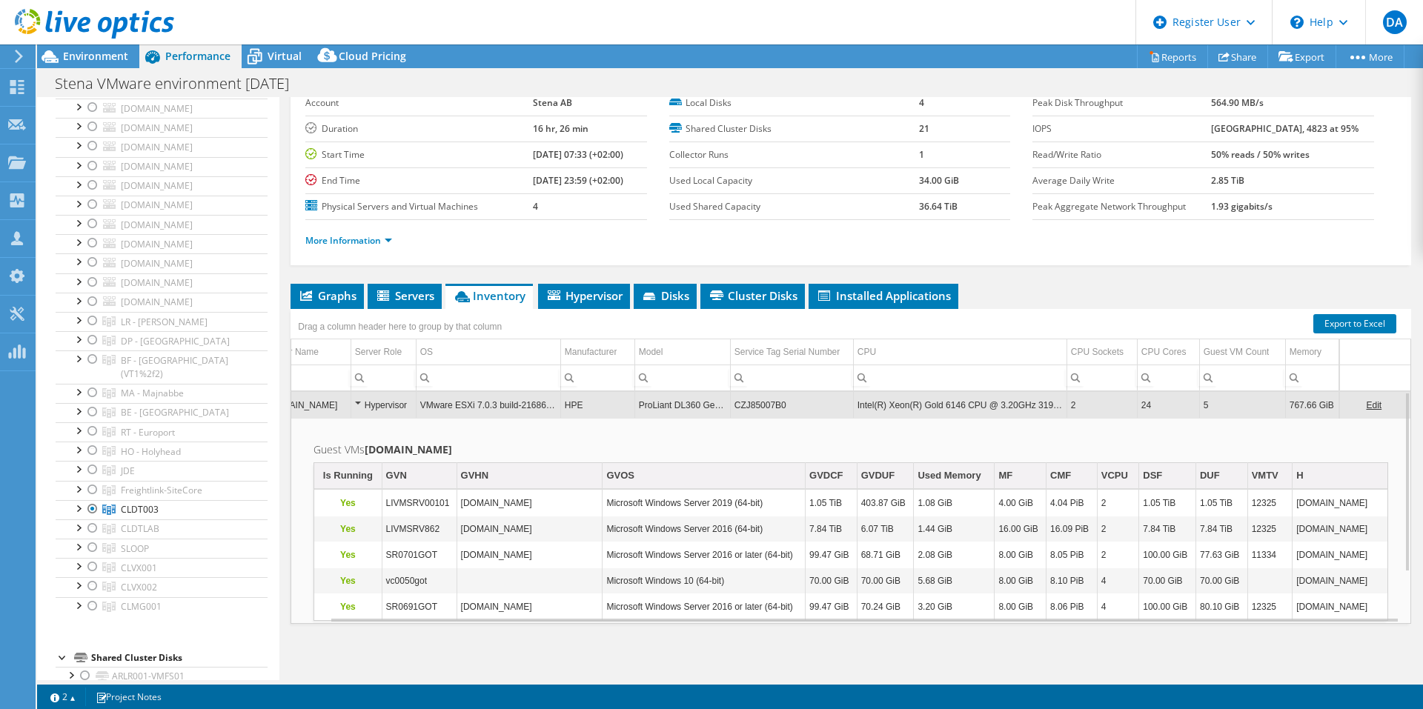
click at [841, 407] on td "CZJ85007B0" at bounding box center [791, 405] width 123 height 26
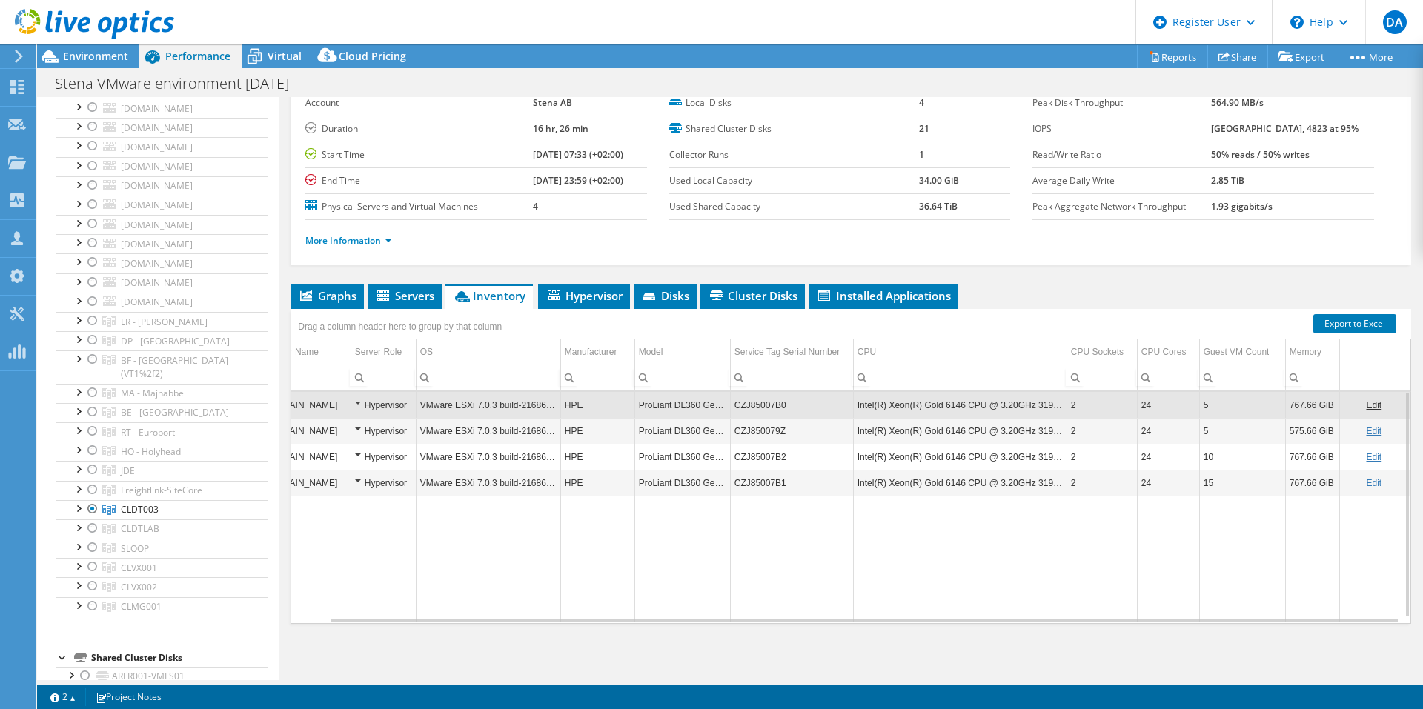
click at [853, 407] on td "Intel(R) Xeon(R) Gold 6146 CPU @ 3.20GHz 319 GHz" at bounding box center [959, 405] width 213 height 26
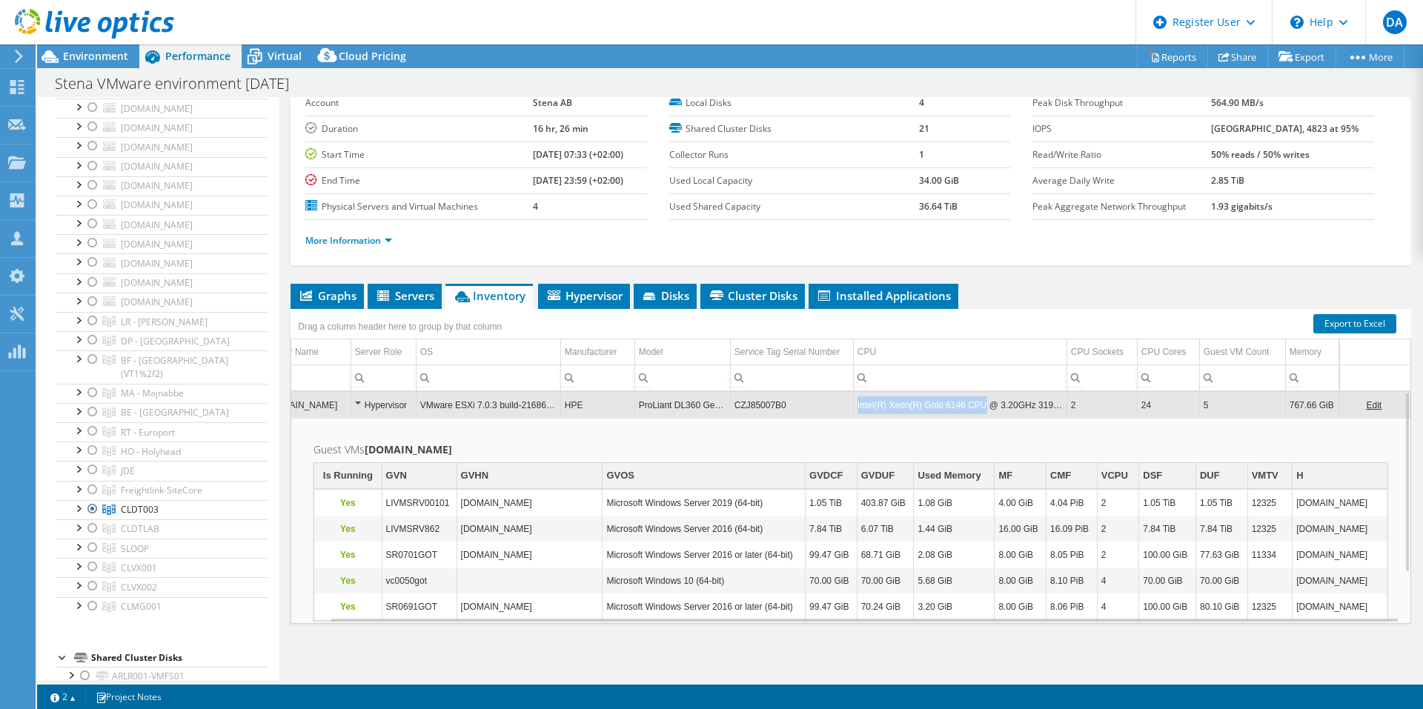
drag, startPoint x: 845, startPoint y: 407, endPoint x: 967, endPoint y: 408, distance: 121.5
click at [967, 408] on td "Intel(R) Xeon(R) Gold 6146 CPU @ 3.20GHz 319 GHz" at bounding box center [959, 405] width 213 height 26
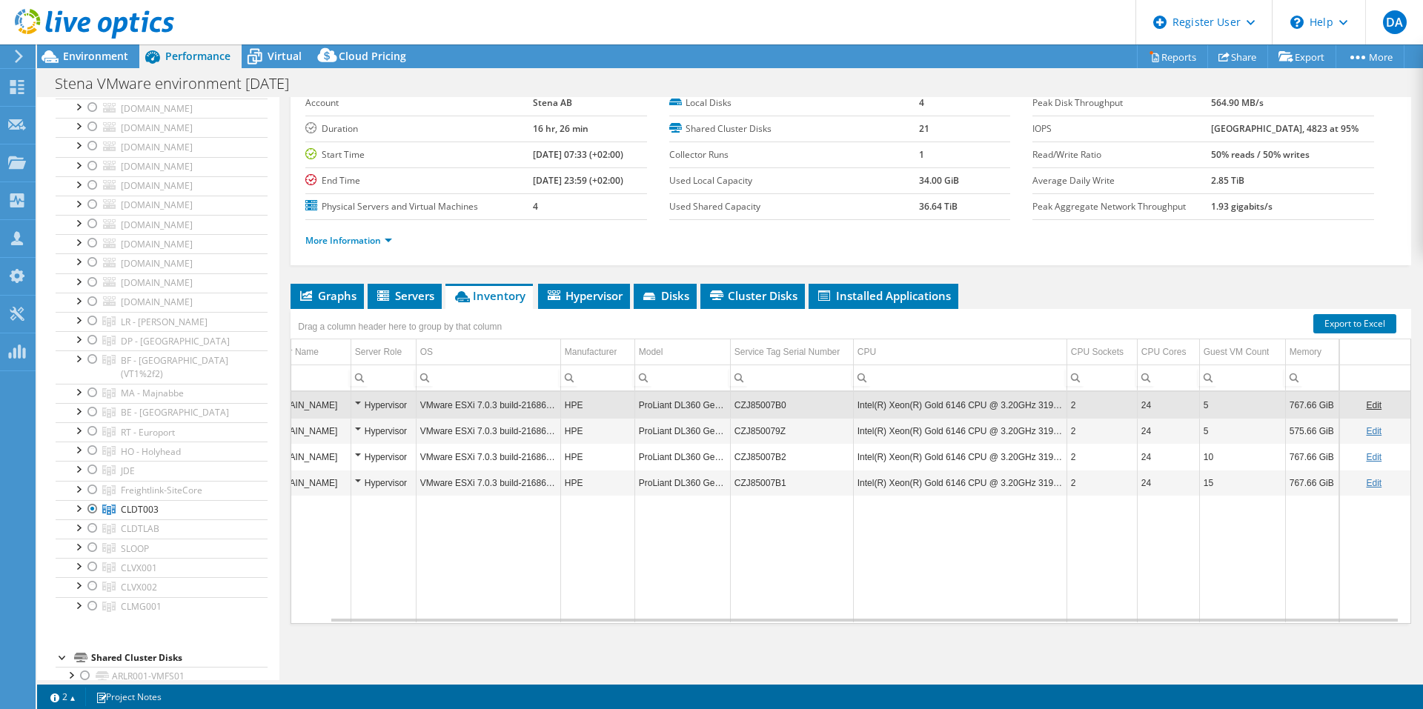
copy td "Intel(R) Xeon(R) Gold 6146 CPU"
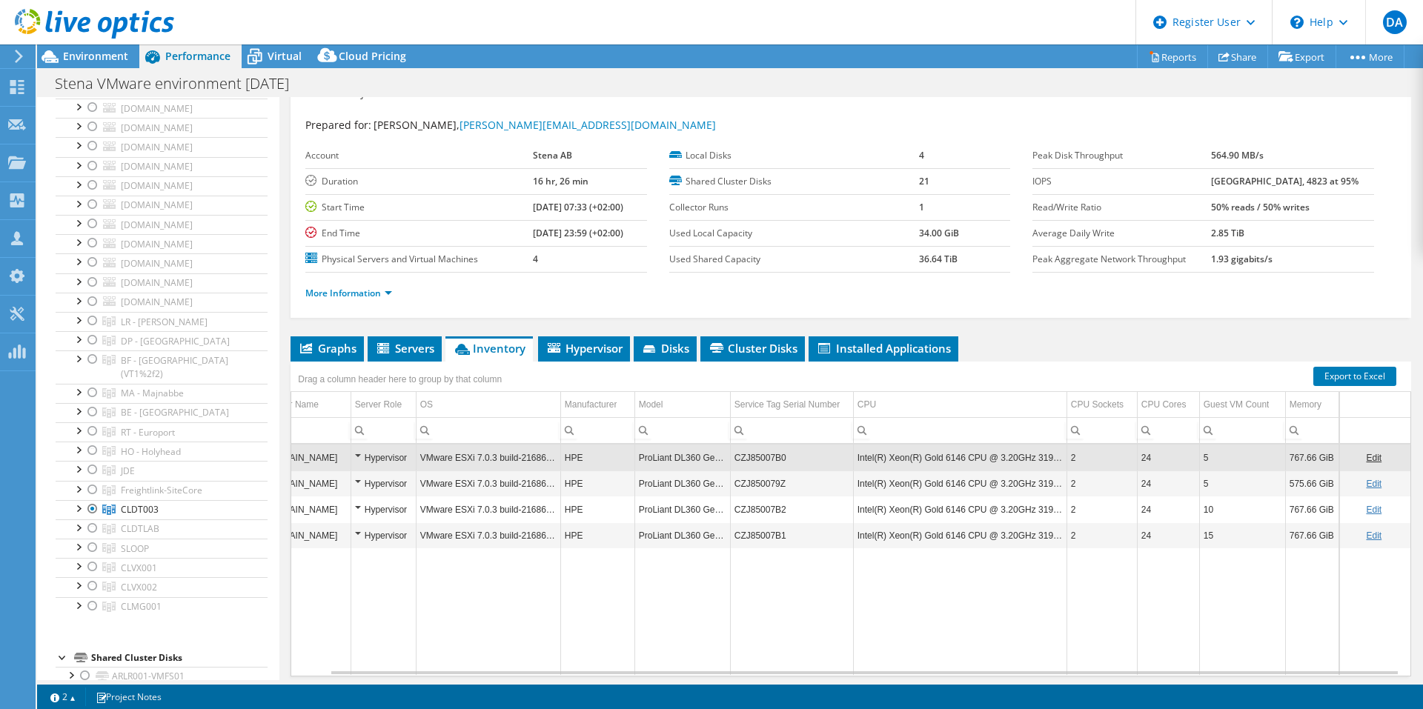
scroll to position [0, 0]
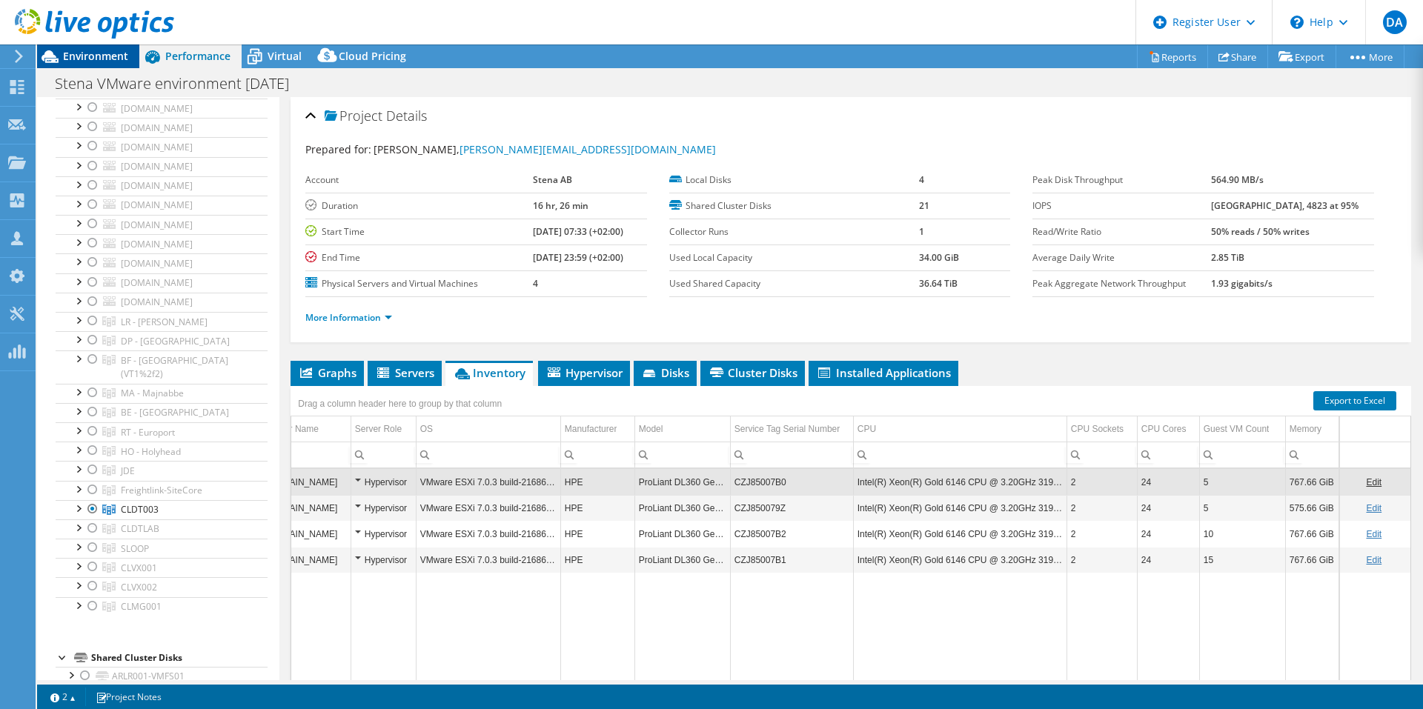
click at [96, 50] on span "Environment" at bounding box center [95, 56] width 65 height 14
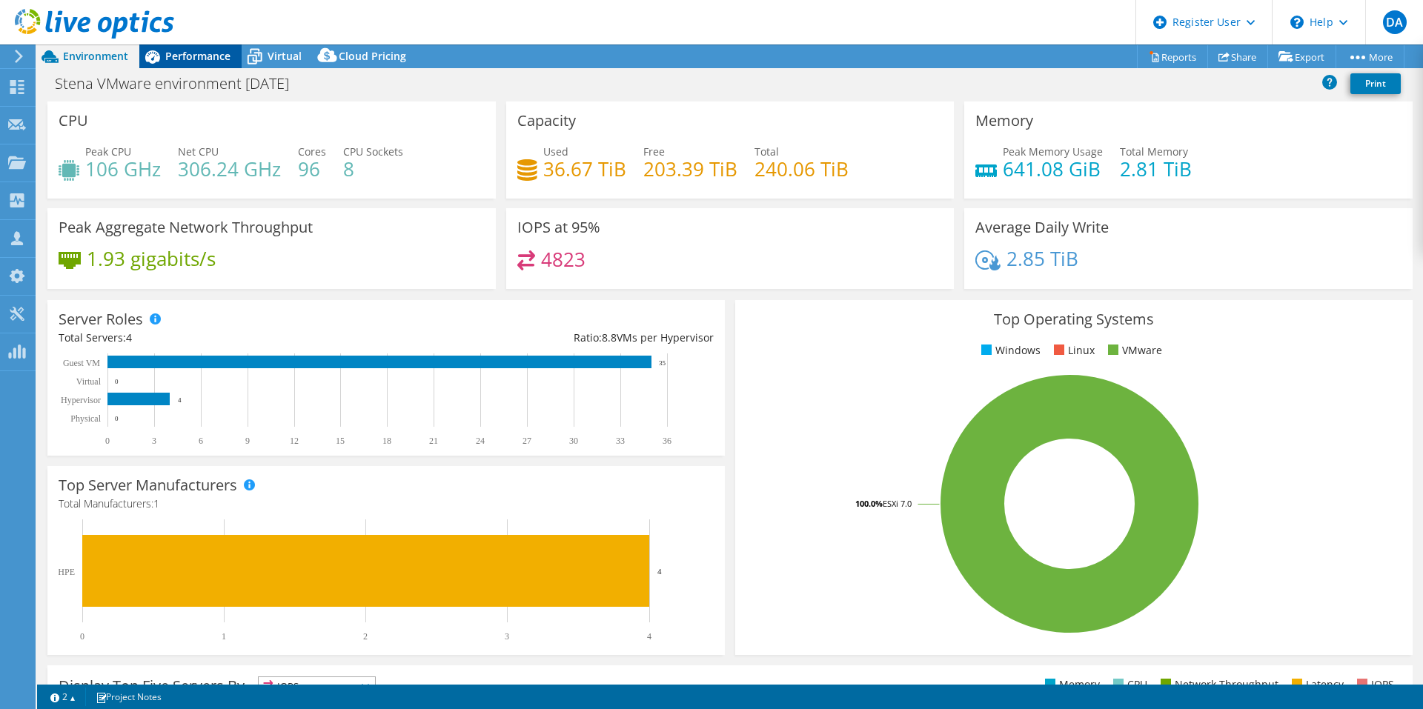
click at [208, 61] on span "Performance" at bounding box center [197, 56] width 65 height 14
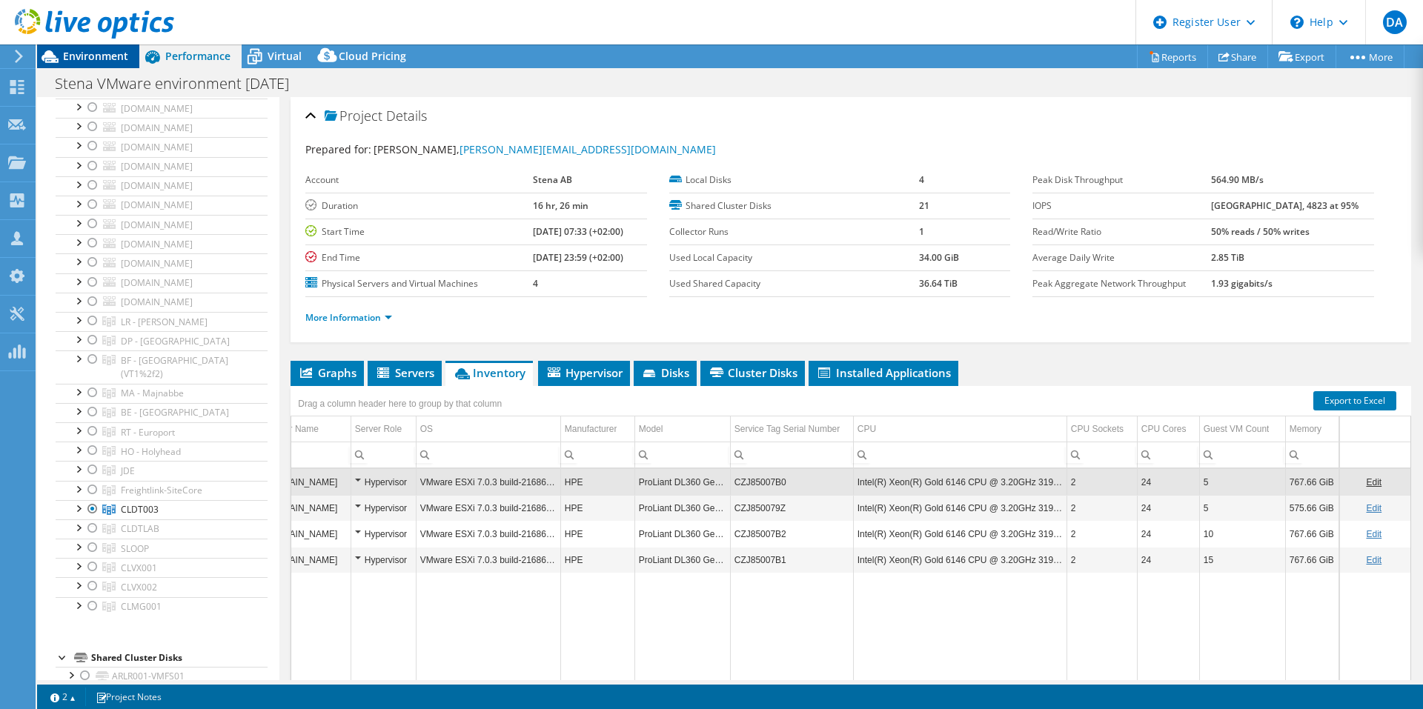
click at [97, 58] on span "Environment" at bounding box center [95, 56] width 65 height 14
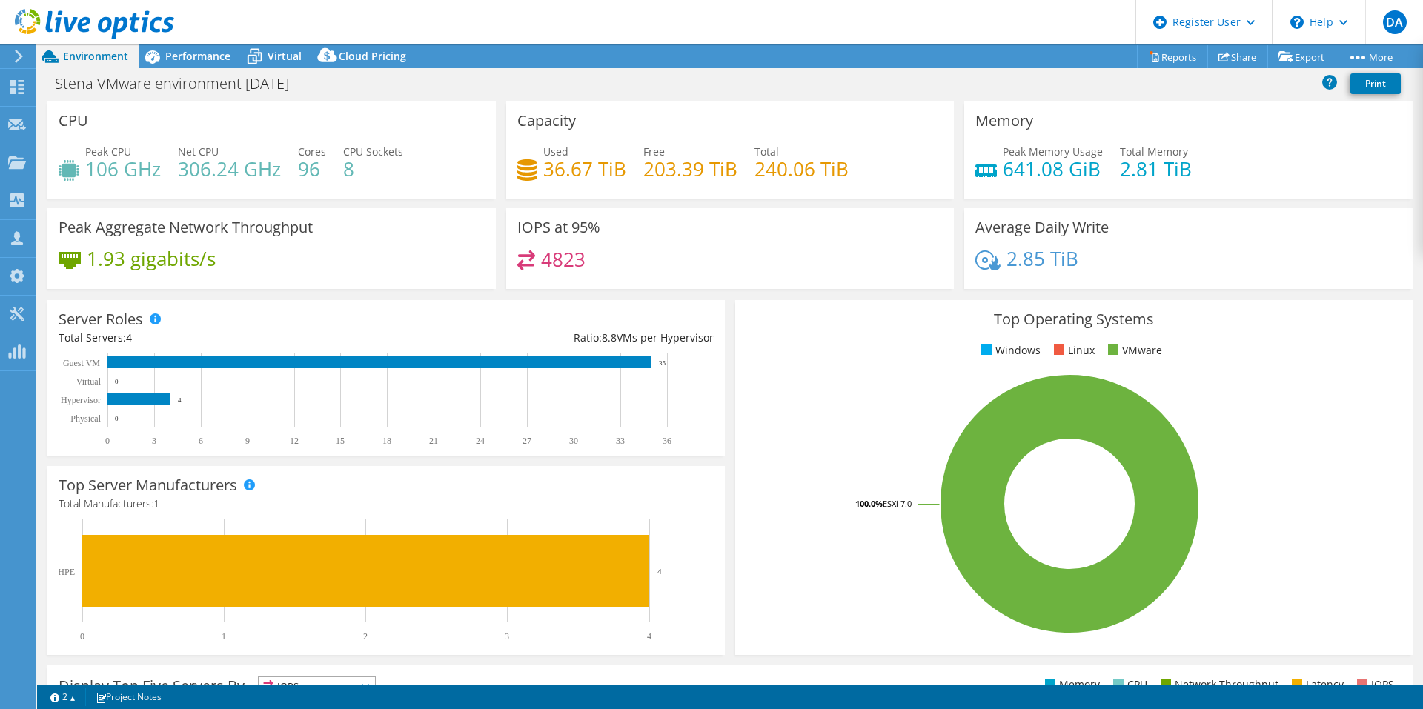
click at [375, 296] on div "Server Roles Physical Servers represent bare metal servers that were targets of…" at bounding box center [386, 378] width 688 height 166
click at [191, 59] on span "Performance" at bounding box center [197, 56] width 65 height 14
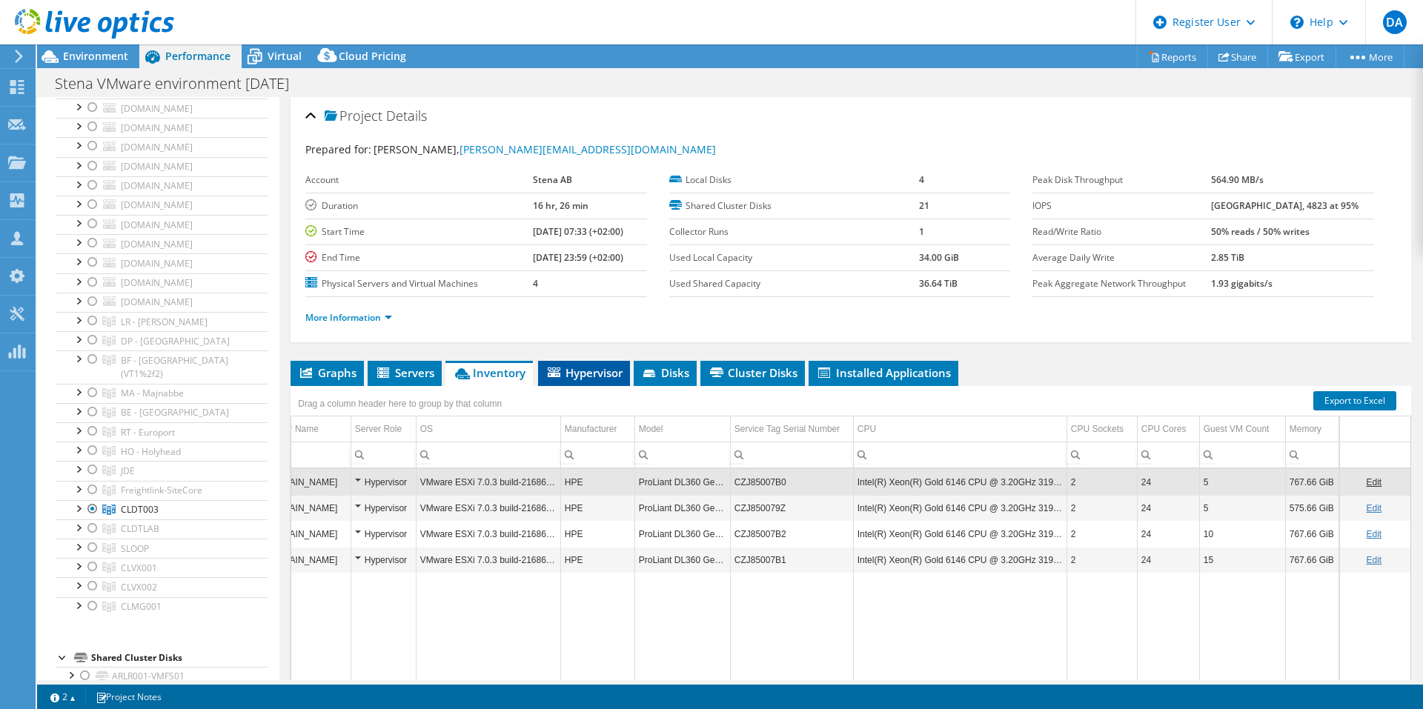
click at [575, 373] on span "Hypervisor" at bounding box center [583, 372] width 77 height 15
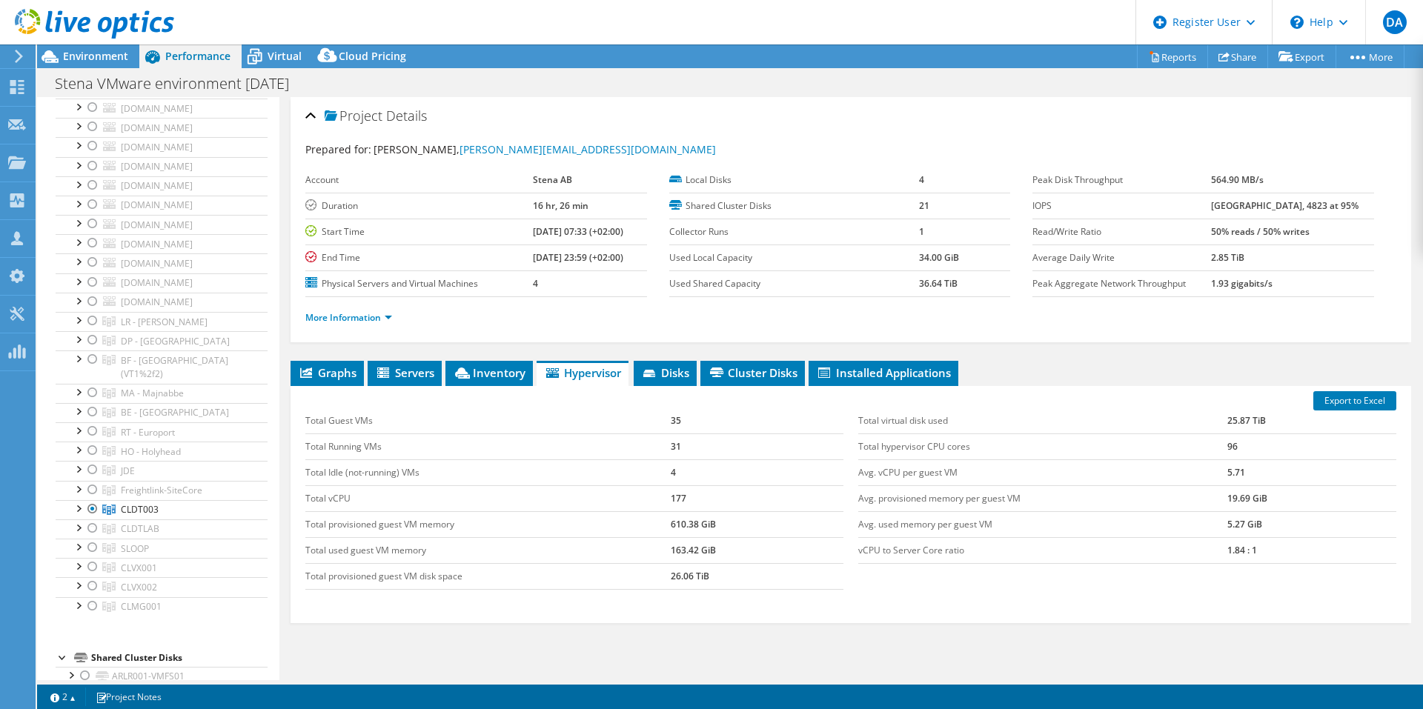
click at [437, 628] on div "Graphs Servers Inventory Hypervisor Disks Cluster Disks Installed Applications …" at bounding box center [850, 546] width 1120 height 370
click at [1234, 377] on ul "Graphs Servers Inventory Hypervisor Disks Cluster Disks Installed Applications" at bounding box center [850, 373] width 1120 height 25
click at [499, 379] on span "Inventory" at bounding box center [489, 372] width 73 height 15
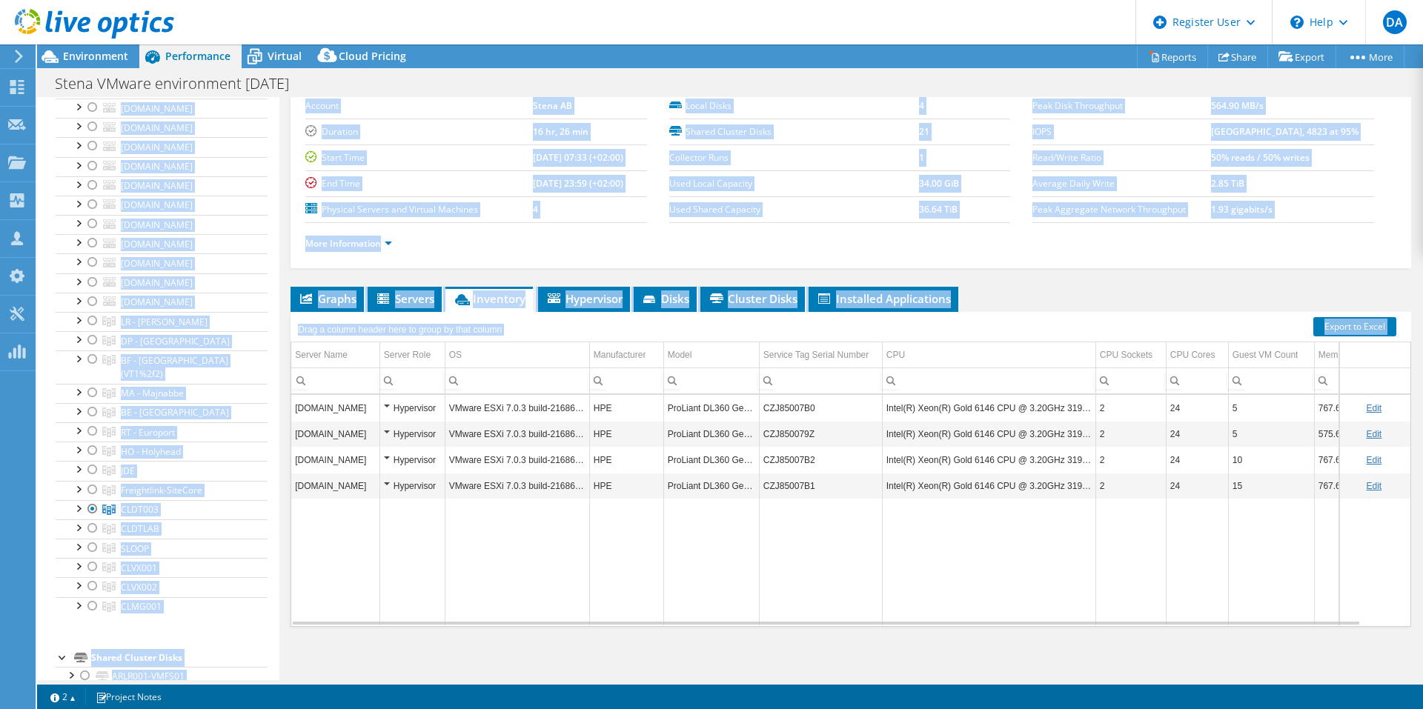
scroll to position [77, 0]
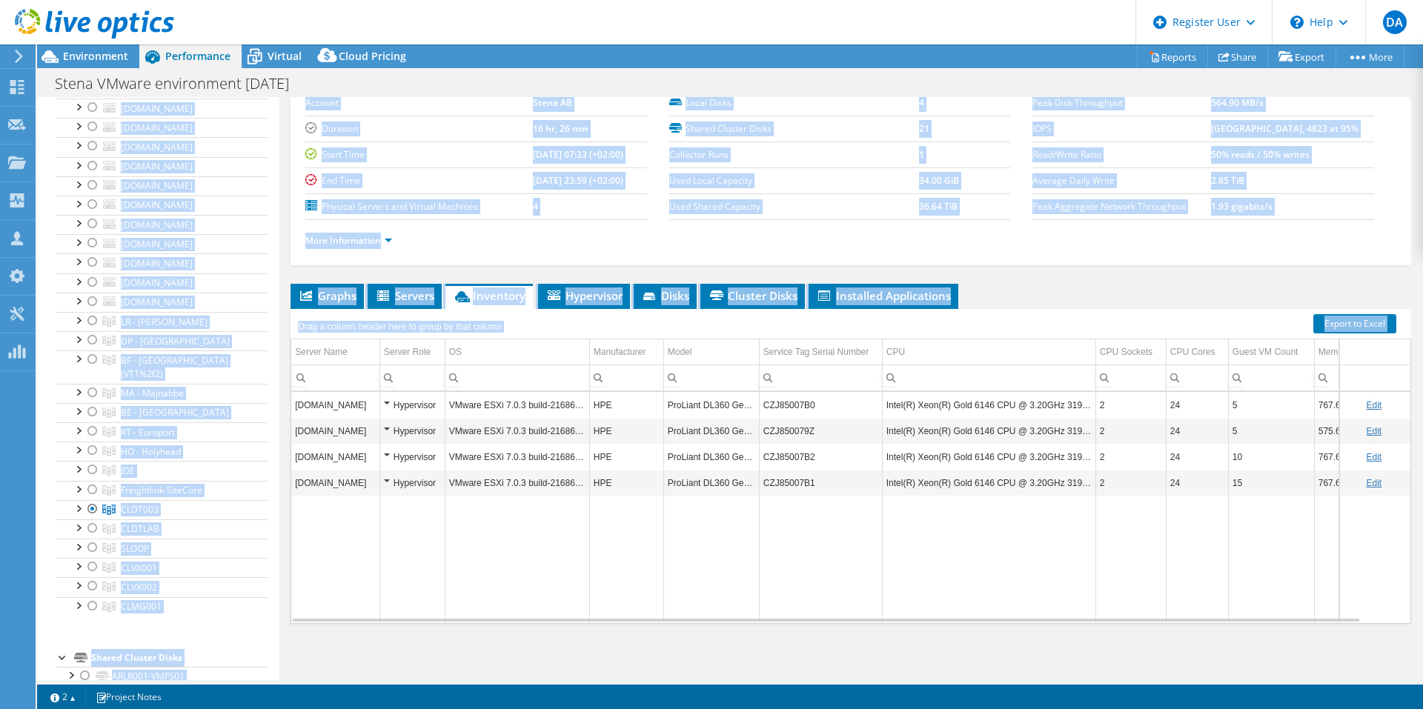
drag, startPoint x: 814, startPoint y: 683, endPoint x: 1048, endPoint y: 656, distance: 235.7
click at [1054, 668] on div "Project Actions Project Actions Reports Share Export vSAN ReadyNode Sizer" at bounding box center [730, 376] width 1386 height 665
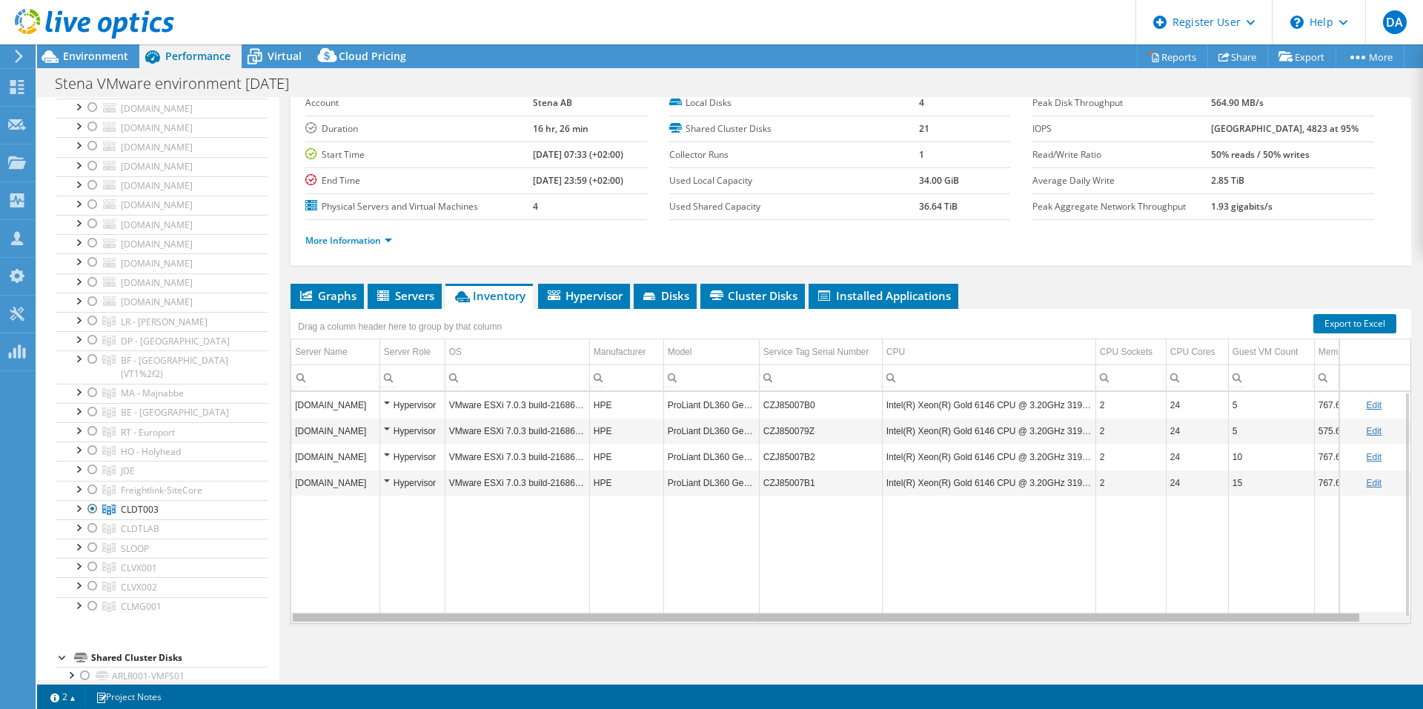
scroll to position [0, 40]
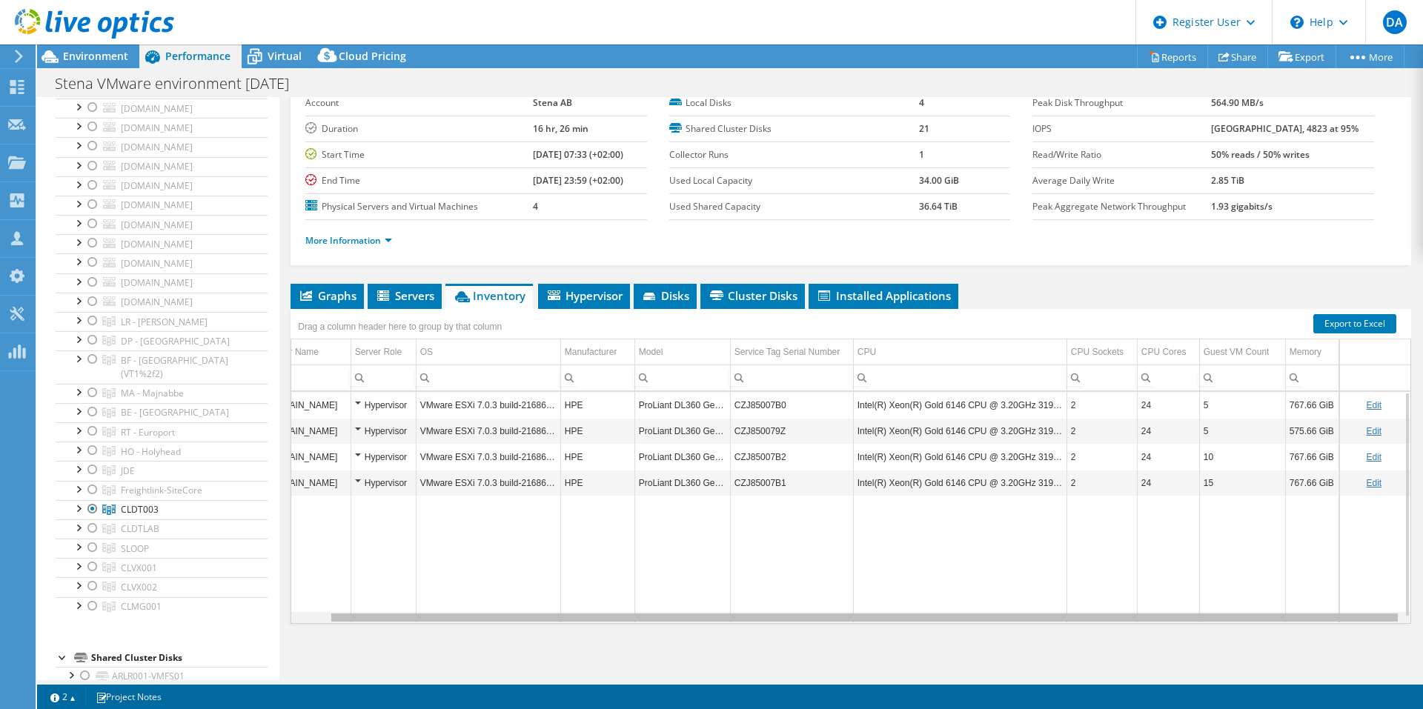
drag, startPoint x: 1021, startPoint y: 619, endPoint x: 1159, endPoint y: 616, distance: 137.9
click at [1159, 616] on body "DA Dell User [PERSON_NAME] [PERSON_NAME][EMAIL_ADDRESS][PERSON_NAME][DOMAIN_NAM…" at bounding box center [711, 354] width 1423 height 709
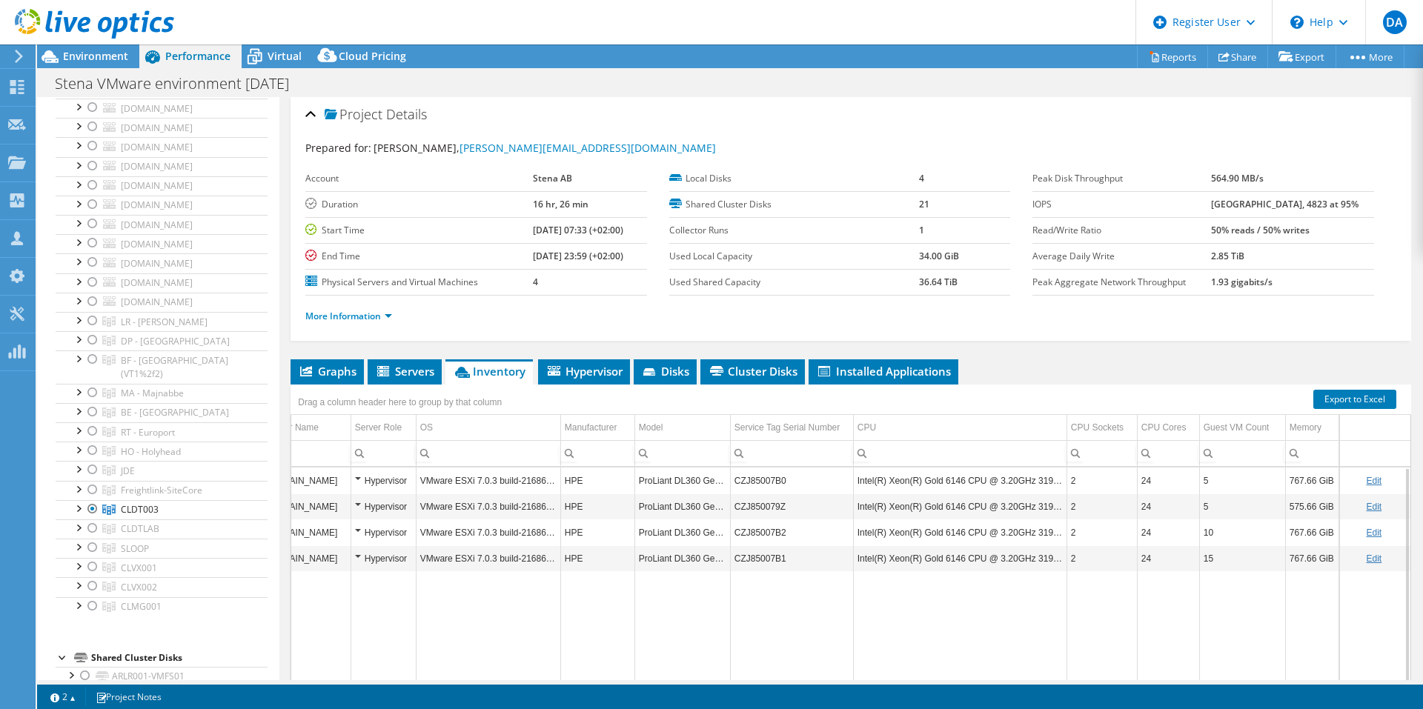
scroll to position [0, 0]
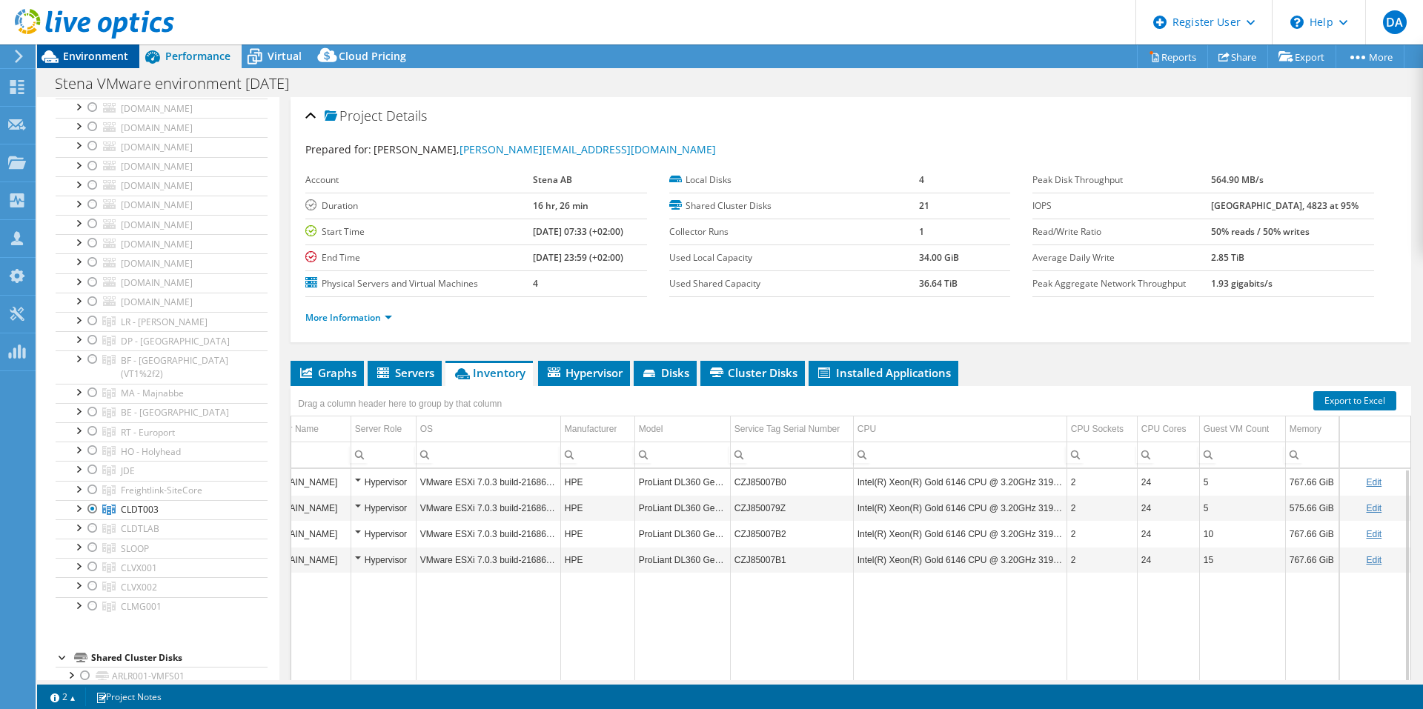
click at [122, 59] on span "Environment" at bounding box center [95, 56] width 65 height 14
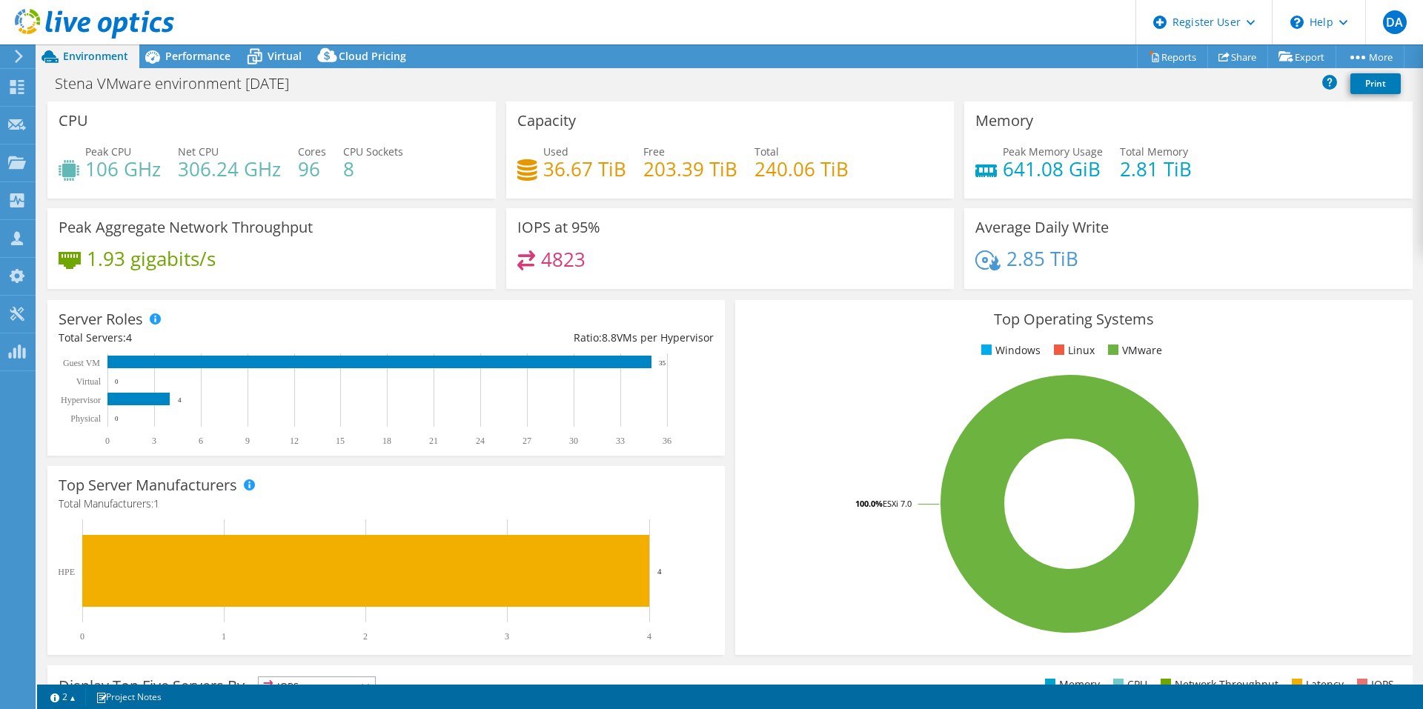
click at [453, 287] on div "Peak Aggregate Network Throughput 1.93 gigabits/s" at bounding box center [271, 248] width 448 height 81
click at [191, 64] on div "Performance" at bounding box center [190, 56] width 102 height 24
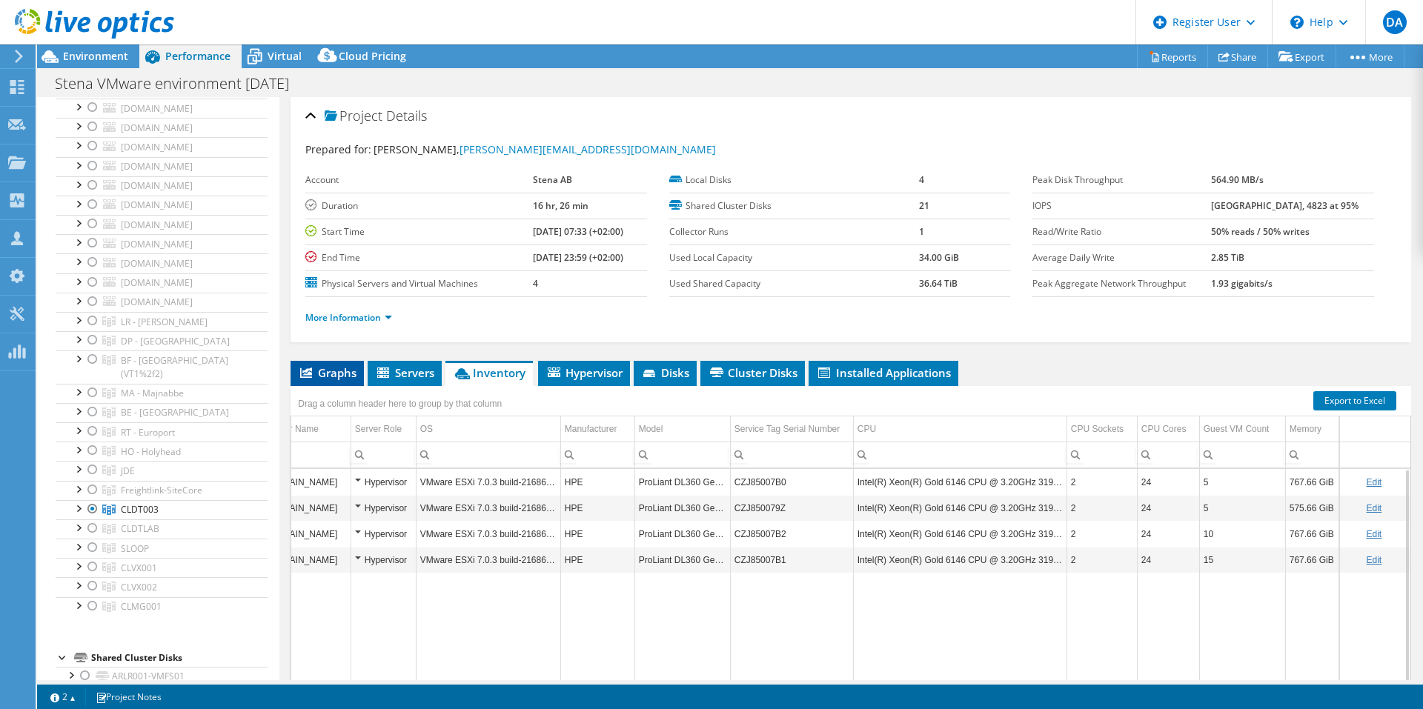
click at [341, 371] on span "Graphs" at bounding box center [327, 372] width 59 height 15
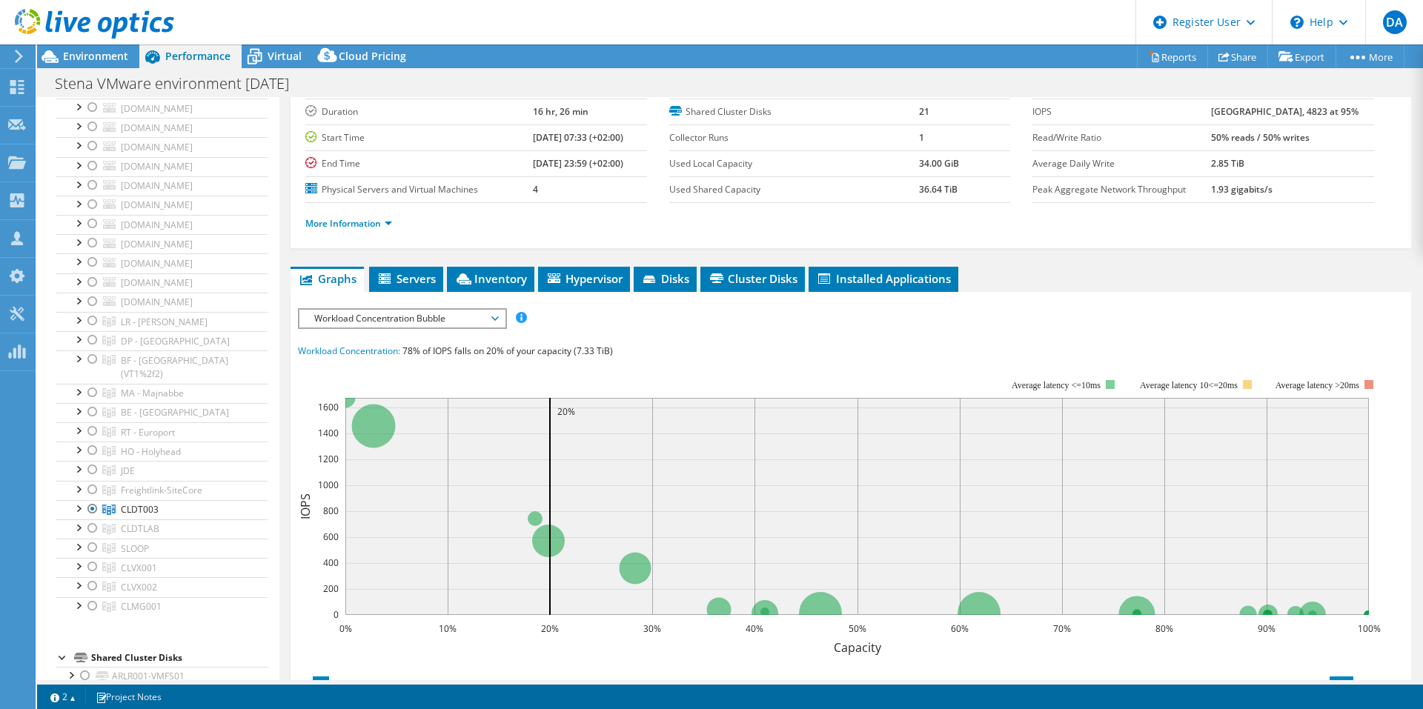
scroll to position [148, 0]
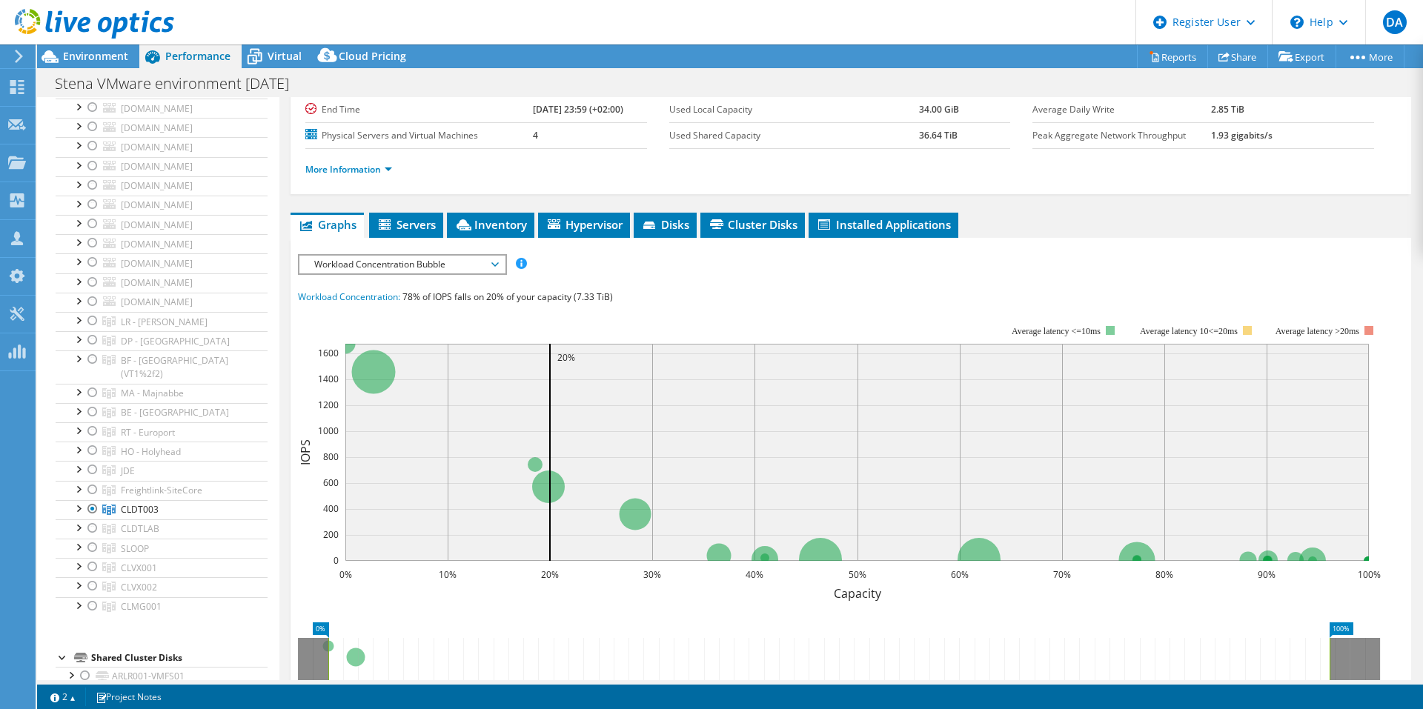
click at [498, 254] on div "Workload Concentration Bubble IOPS Disk Throughput IO Size Latency Queue Depth …" at bounding box center [402, 264] width 209 height 21
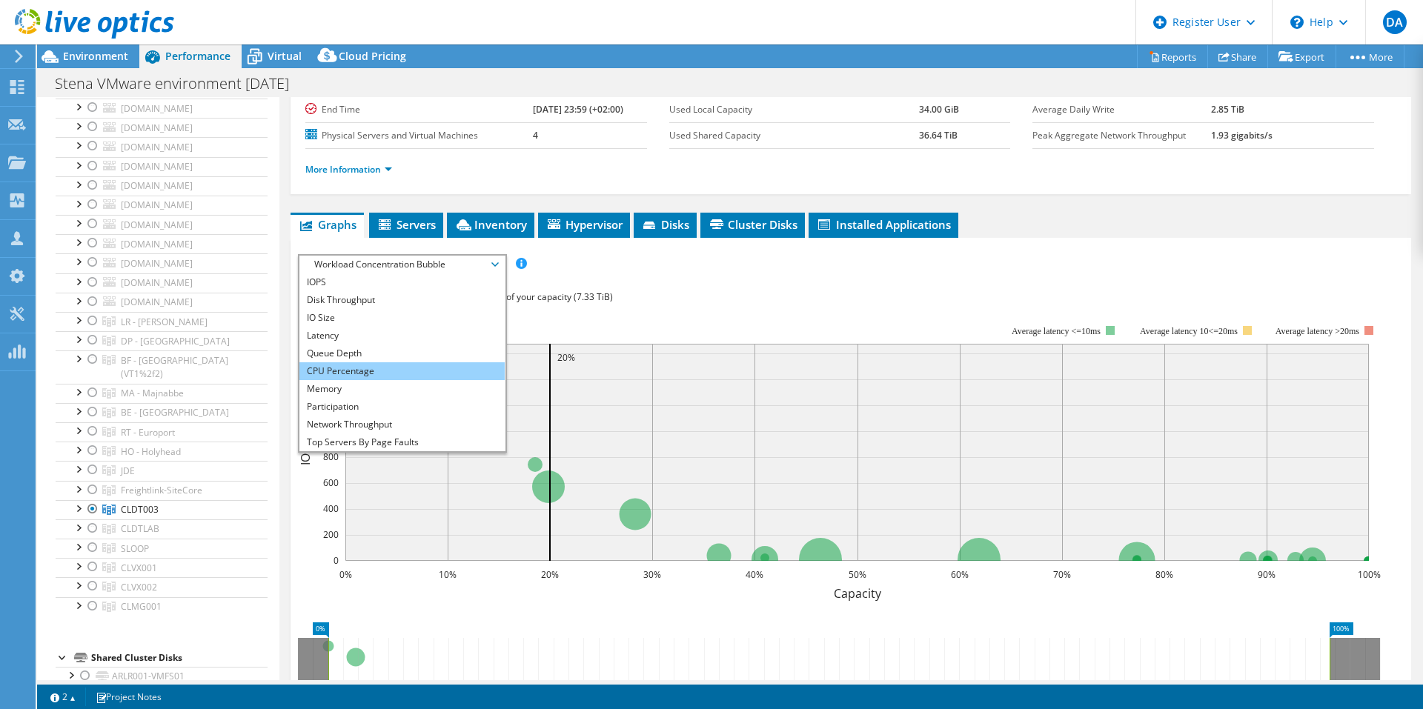
click at [359, 373] on li "CPU Percentage" at bounding box center [401, 371] width 205 height 18
